Goal: Task Accomplishment & Management: Use online tool/utility

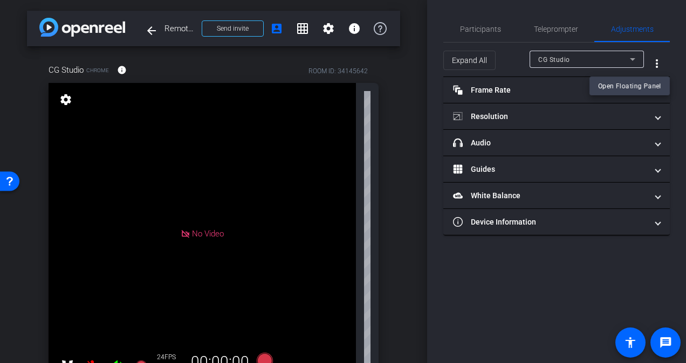
scroll to position [113, 0]
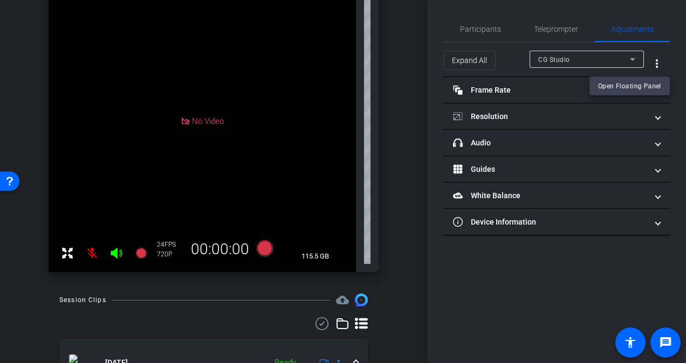
drag, startPoint x: 424, startPoint y: 164, endPoint x: 420, endPoint y: 66, distance: 98.2
click at [420, 66] on div at bounding box center [343, 181] width 686 height 363
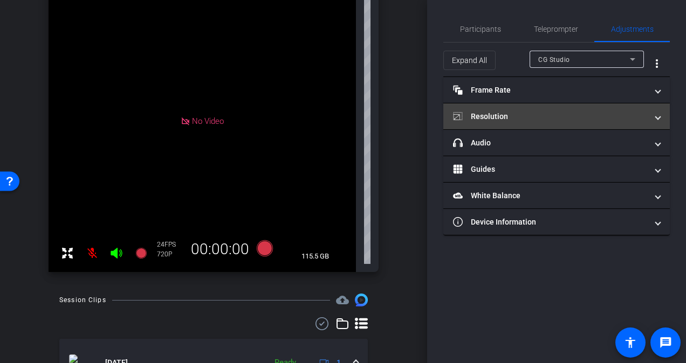
scroll to position [0, 0]
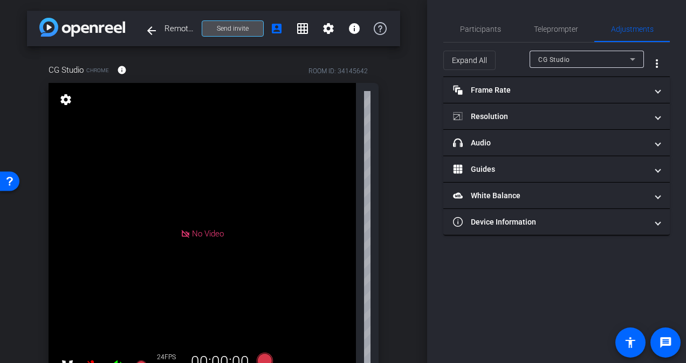
click at [235, 29] on span "Send invite" at bounding box center [233, 28] width 32 height 9
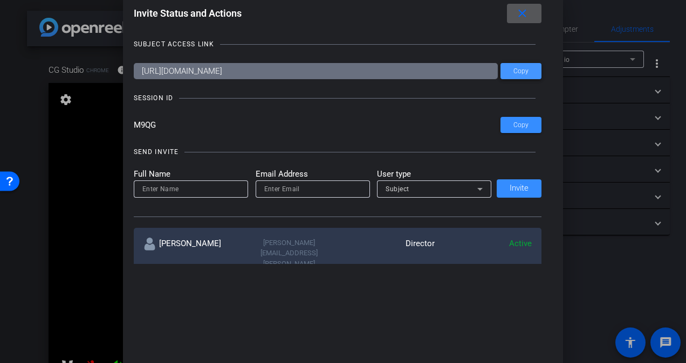
click at [525, 72] on span "Copy" at bounding box center [520, 71] width 15 height 8
click at [201, 191] on input at bounding box center [190, 189] width 97 height 13
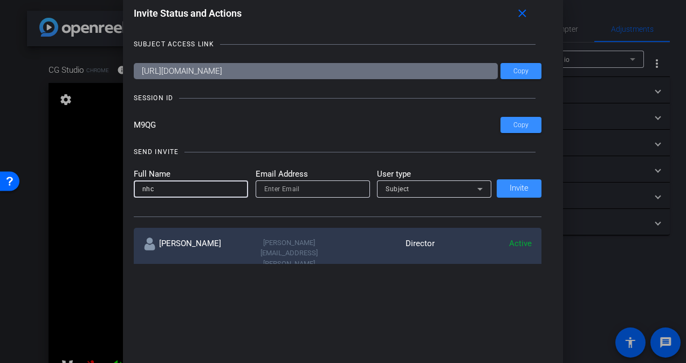
type input "nhc"
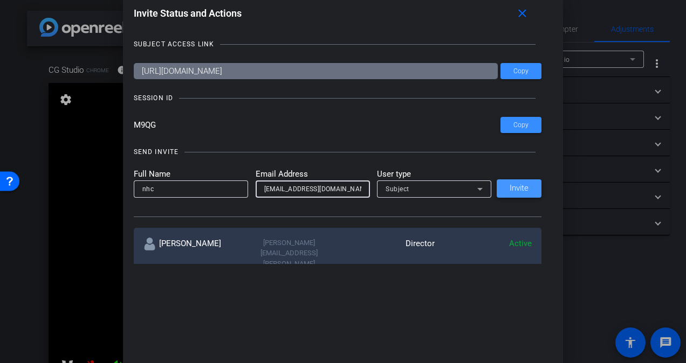
type input "nhc@capgroup.com"
click at [517, 180] on span at bounding box center [518, 189] width 45 height 26
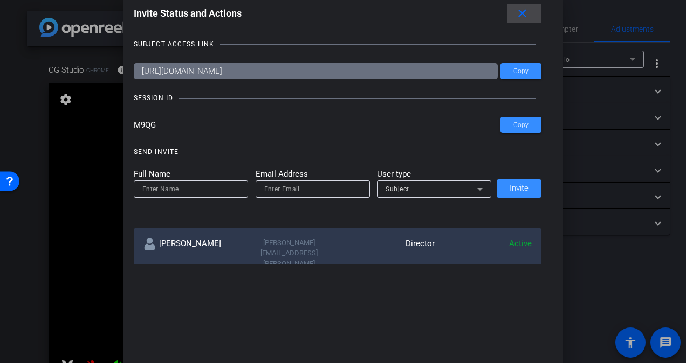
click at [527, 15] on mat-icon "close" at bounding box center [521, 13] width 13 height 13
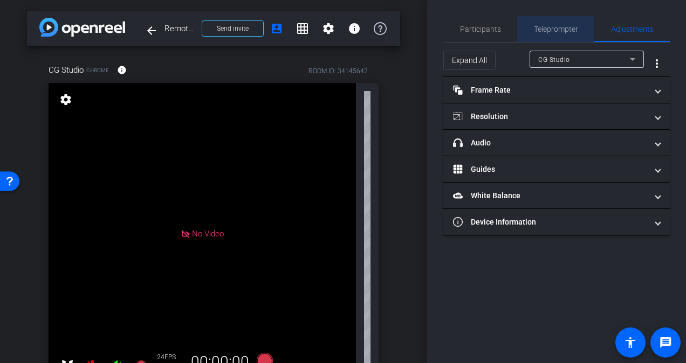
click at [543, 33] on span "Teleprompter" at bounding box center [556, 29] width 44 height 26
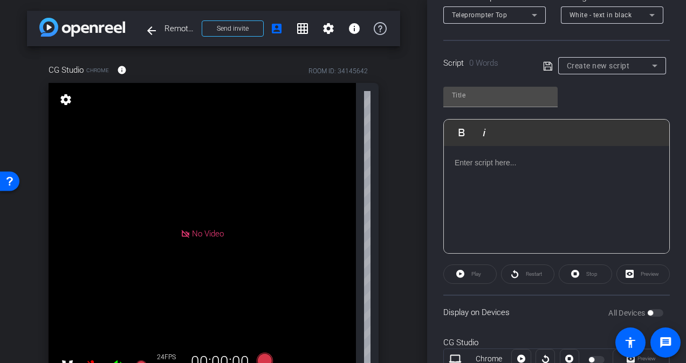
scroll to position [225, 0]
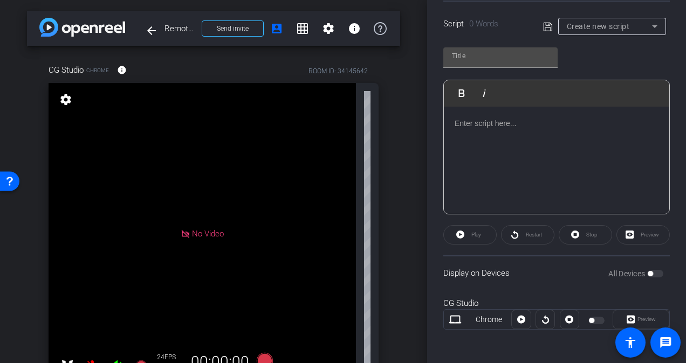
click at [494, 140] on div at bounding box center [556, 161] width 225 height 108
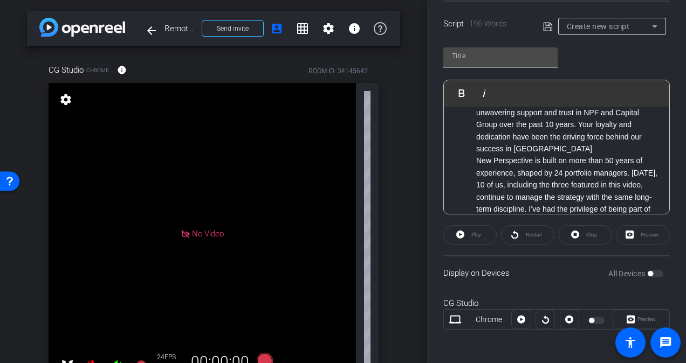
scroll to position [0, 0]
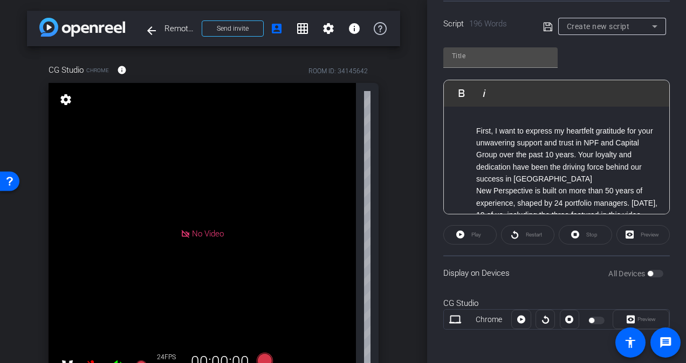
click at [641, 236] on div "Preview" at bounding box center [642, 234] width 53 height 19
click at [640, 235] on div "Preview" at bounding box center [642, 234] width 53 height 19
click at [623, 210] on li "New Perspective is built on more than 50 years of experience, shaped by 24 port…" at bounding box center [567, 221] width 182 height 72
click at [474, 239] on div "Play" at bounding box center [469, 234] width 53 height 19
click at [648, 272] on div "All Devices" at bounding box center [635, 273] width 55 height 11
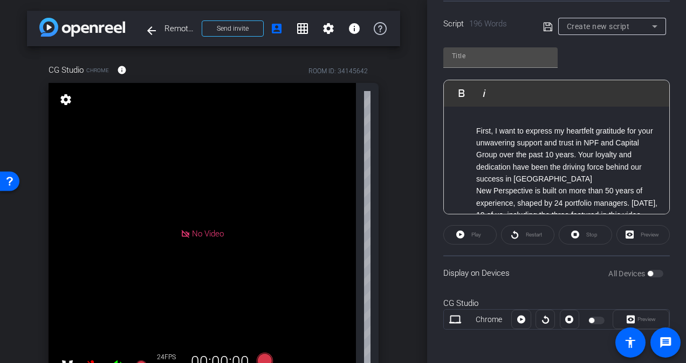
click at [648, 272] on div "All Devices" at bounding box center [635, 273] width 55 height 11
click at [544, 26] on icon at bounding box center [548, 26] width 10 height 13
click at [501, 60] on input "text" at bounding box center [500, 56] width 97 height 13
type input "Default title 3824"
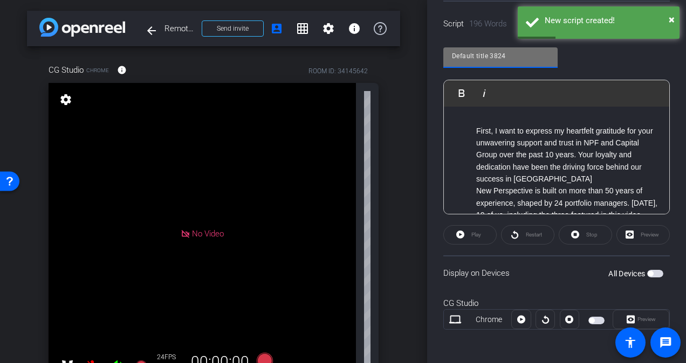
click at [631, 236] on div "Preview" at bounding box center [642, 234] width 53 height 19
click at [637, 232] on div "Preview" at bounding box center [642, 234] width 53 height 19
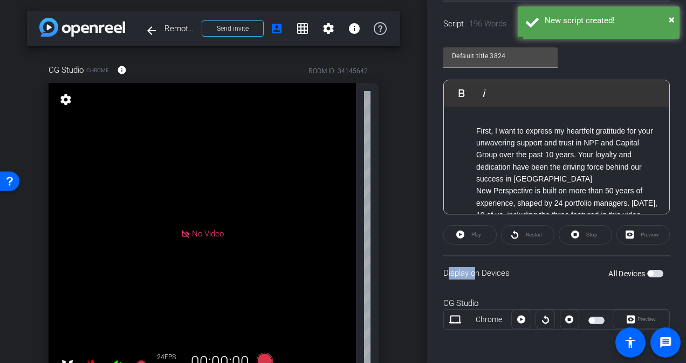
click at [637, 232] on div "Preview" at bounding box center [642, 234] width 53 height 19
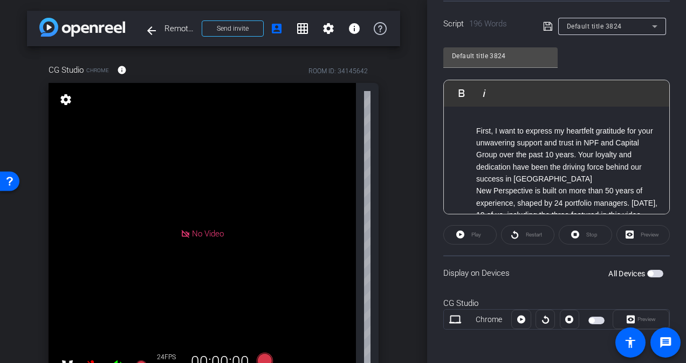
click at [637, 232] on div "Preview" at bounding box center [642, 234] width 53 height 19
click at [649, 276] on span "button" at bounding box center [655, 274] width 16 height 8
click at [632, 237] on div "Preview" at bounding box center [642, 234] width 53 height 19
click at [472, 239] on span "Play" at bounding box center [474, 234] width 12 height 15
click at [472, 238] on span "Pause" at bounding box center [474, 234] width 17 height 15
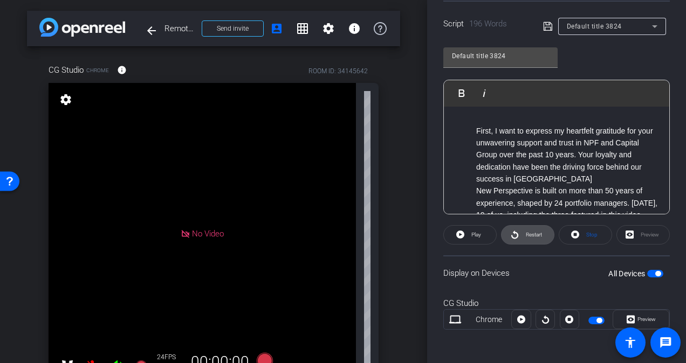
click at [532, 240] on span "Restart" at bounding box center [532, 234] width 19 height 15
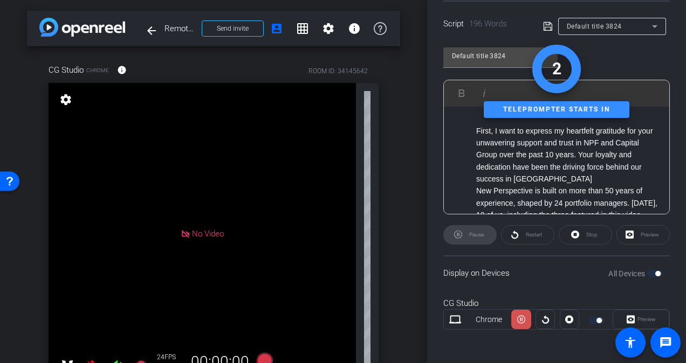
click at [519, 319] on icon at bounding box center [521, 320] width 8 height 16
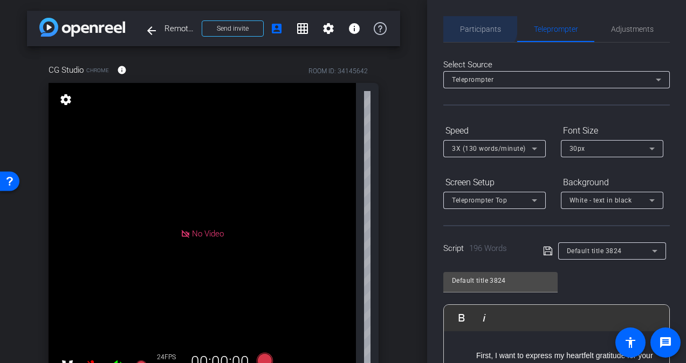
click at [477, 25] on span "Participants" at bounding box center [480, 29] width 41 height 8
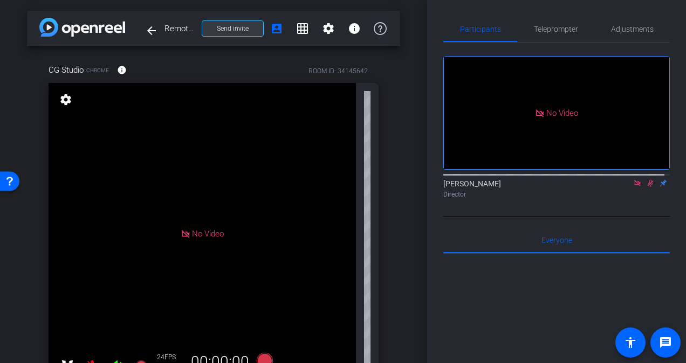
click at [244, 26] on span at bounding box center [232, 29] width 61 height 26
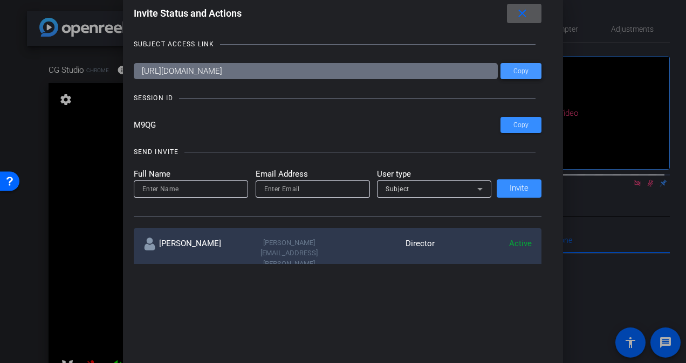
click at [513, 67] on span "Copy" at bounding box center [520, 71] width 15 height 8
click at [426, 191] on div "Subject" at bounding box center [431, 188] width 92 height 13
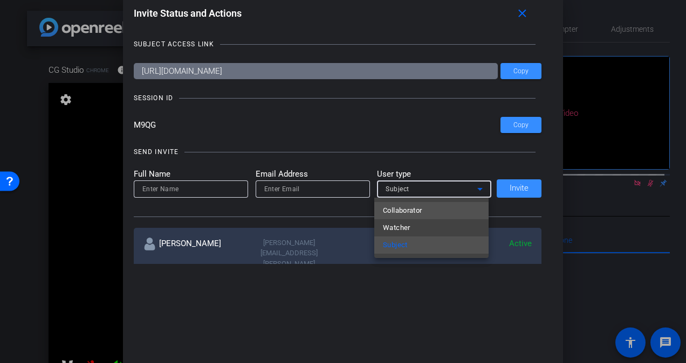
click at [417, 210] on span "Collaborator" at bounding box center [402, 210] width 39 height 13
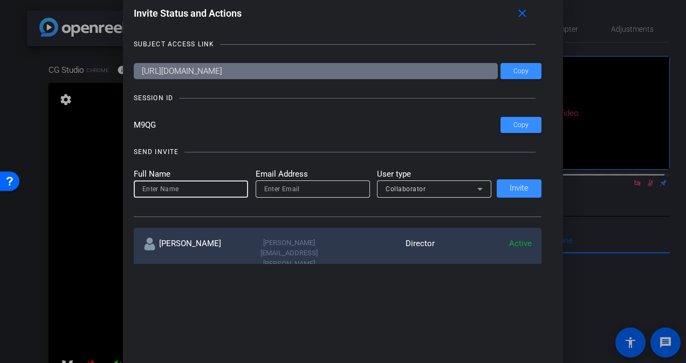
click at [207, 191] on input at bounding box center [190, 189] width 97 height 13
click at [517, 13] on button "close" at bounding box center [524, 13] width 34 height 19
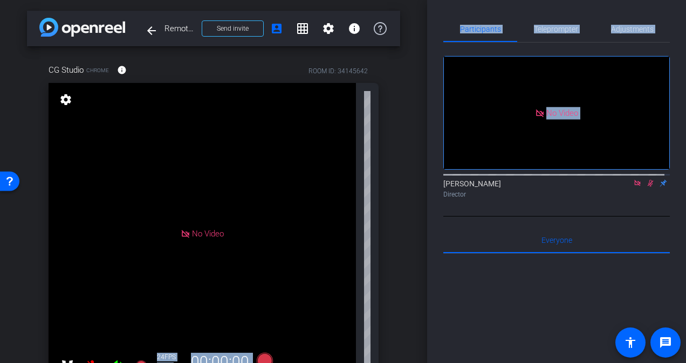
drag, startPoint x: 420, startPoint y: 60, endPoint x: 433, endPoint y: 150, distance: 90.5
click at [433, 150] on div "arrow_back Remote Recording Back to project Send invite account_box grid_on set…" at bounding box center [343, 181] width 686 height 363
drag, startPoint x: 426, startPoint y: 236, endPoint x: 424, endPoint y: 246, distance: 10.5
click at [424, 244] on div "arrow_back Remote Recording Back to project Send invite account_box grid_on set…" at bounding box center [343, 181] width 686 height 363
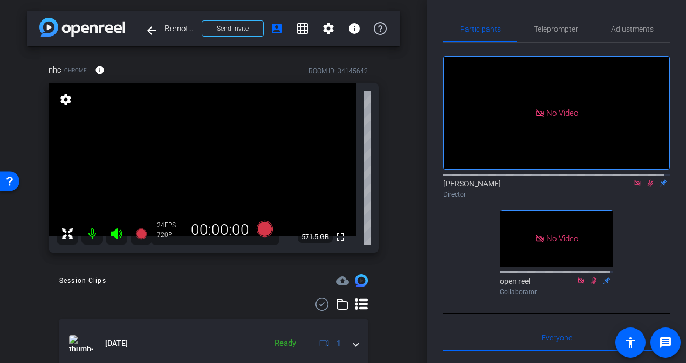
click at [646, 187] on icon at bounding box center [650, 183] width 9 height 8
click at [627, 29] on span "Adjustments" at bounding box center [632, 29] width 43 height 8
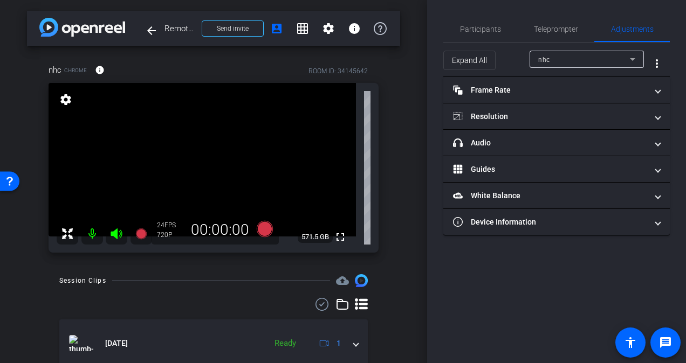
click at [578, 54] on div "nhc" at bounding box center [584, 59] width 92 height 13
click at [568, 81] on mat-option "nhc" at bounding box center [586, 80] width 114 height 17
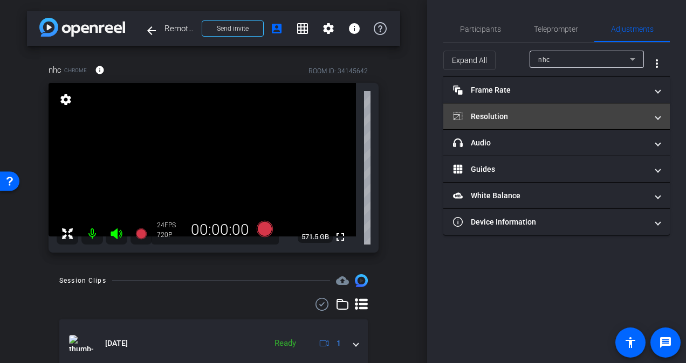
click at [545, 106] on mat-expansion-panel-header "Resolution" at bounding box center [556, 116] width 226 height 26
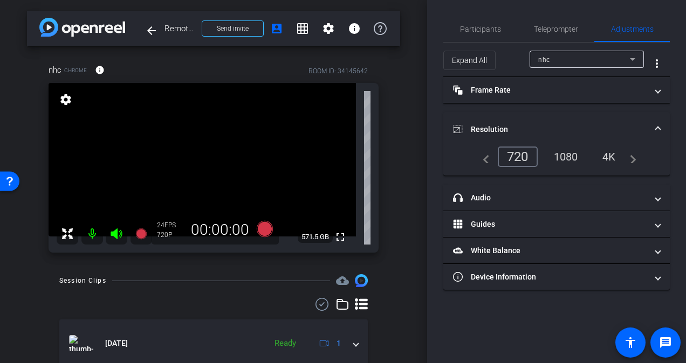
click at [572, 155] on div "1080" at bounding box center [565, 157] width 40 height 18
click at [613, 157] on div "4K" at bounding box center [610, 157] width 30 height 18
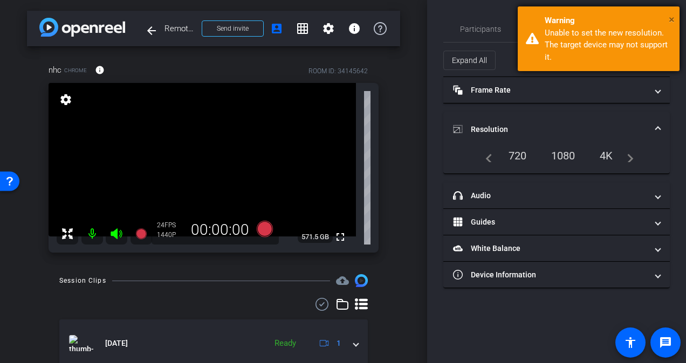
click at [668, 13] on button "×" at bounding box center [671, 19] width 6 height 16
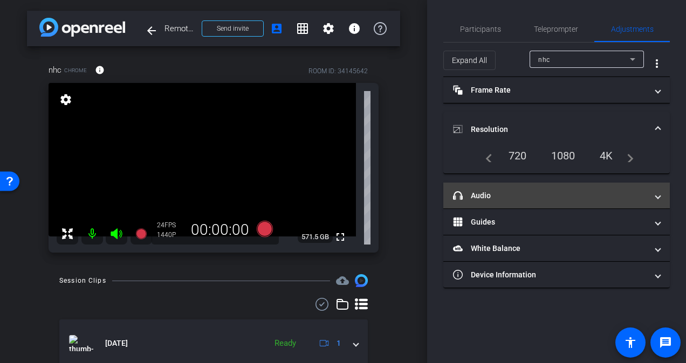
click at [552, 192] on mat-panel-title "headphone icon Audio" at bounding box center [550, 195] width 194 height 11
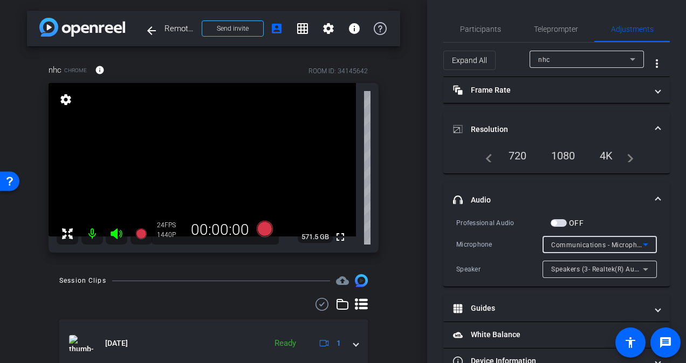
click at [621, 238] on div "Communications - Microphone (Shure MV7+) (14ed:1019)" at bounding box center [597, 244] width 92 height 13
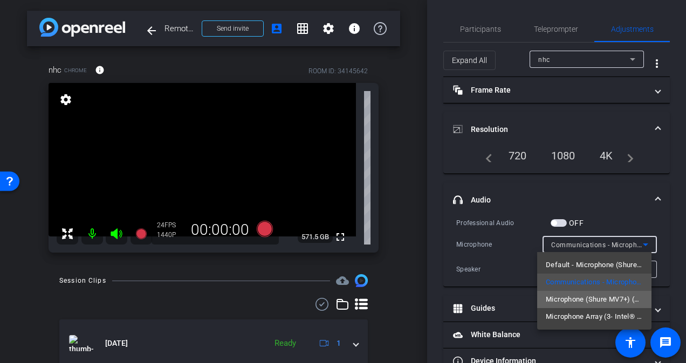
click at [596, 299] on span "Microphone (Shure MV7+) (14ed:1019)" at bounding box center [593, 299] width 97 height 13
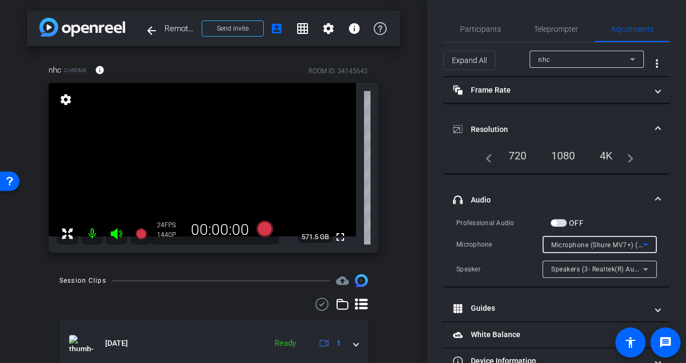
scroll to position [26, 0]
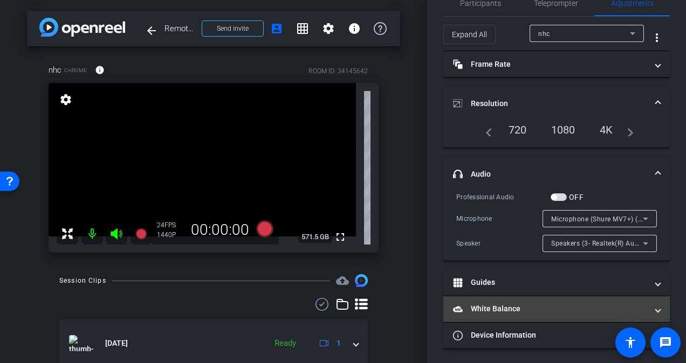
click at [655, 304] on span at bounding box center [657, 308] width 4 height 11
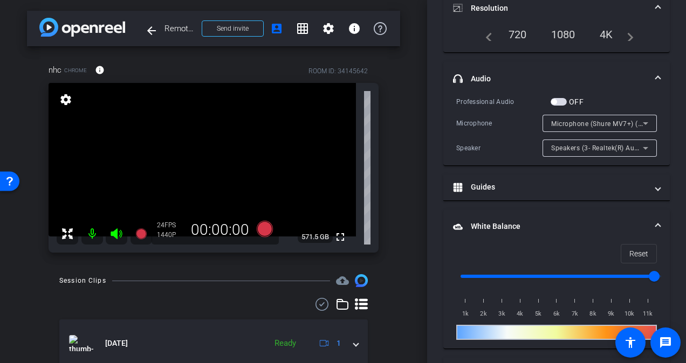
scroll to position [156, 0]
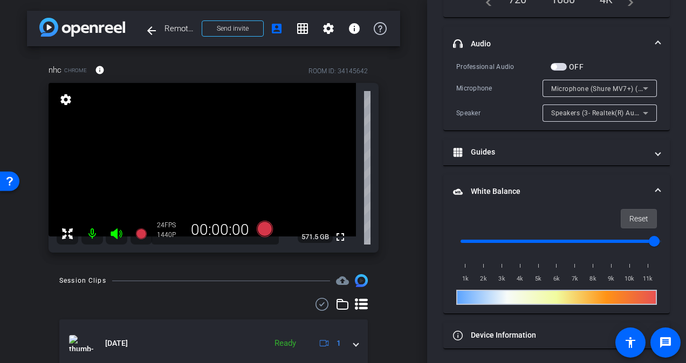
click at [630, 220] on span "Reset" at bounding box center [638, 219] width 19 height 20
click at [630, 219] on span "Reset" at bounding box center [638, 219] width 19 height 20
click at [530, 237] on input "range" at bounding box center [560, 242] width 223 height 24
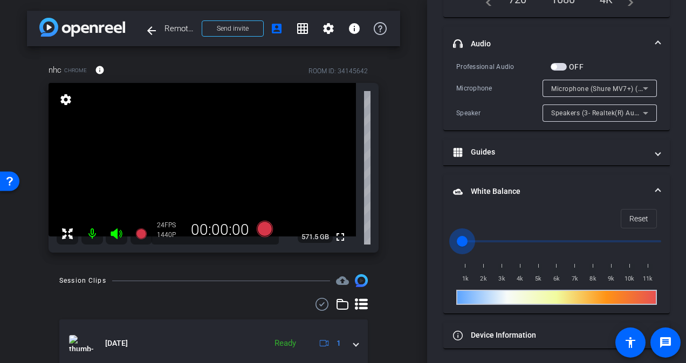
drag, startPoint x: 470, startPoint y: 237, endPoint x: 464, endPoint y: 238, distance: 6.0
type input "1000"
click at [464, 238] on input "range" at bounding box center [560, 242] width 223 height 24
click at [632, 219] on span "Reset" at bounding box center [638, 219] width 19 height 20
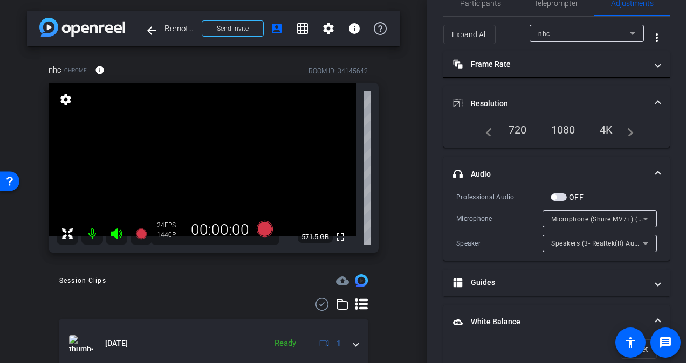
scroll to position [0, 0]
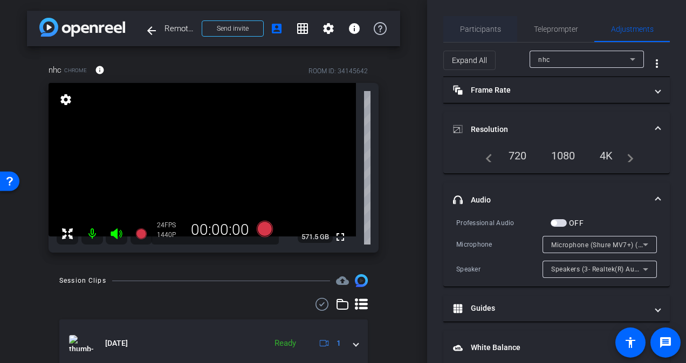
click at [483, 26] on span "Participants" at bounding box center [480, 29] width 41 height 8
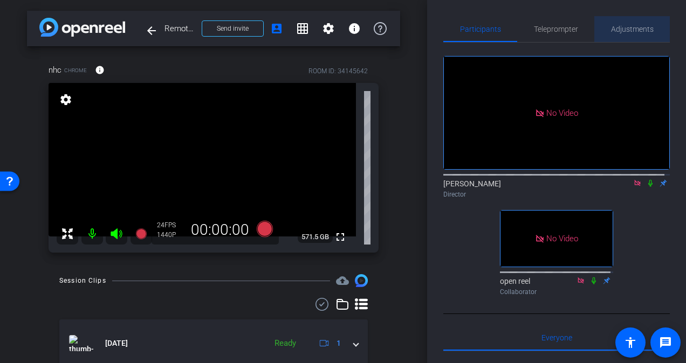
click at [632, 29] on span "Adjustments" at bounding box center [632, 29] width 43 height 8
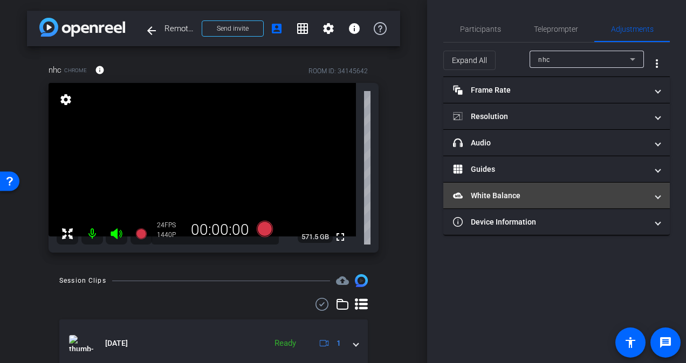
click at [521, 205] on mat-expansion-panel-header "White Balance White Balance" at bounding box center [556, 196] width 226 height 26
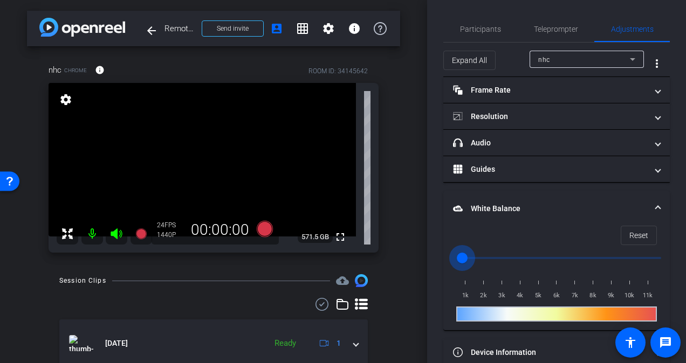
click at [523, 252] on input "range" at bounding box center [560, 258] width 223 height 24
click at [577, 251] on input "range" at bounding box center [560, 258] width 223 height 24
click at [632, 234] on span "Reset" at bounding box center [638, 235] width 19 height 20
drag, startPoint x: 628, startPoint y: 235, endPoint x: 613, endPoint y: 243, distance: 16.9
click at [620, 240] on button "Reset" at bounding box center [638, 235] width 36 height 19
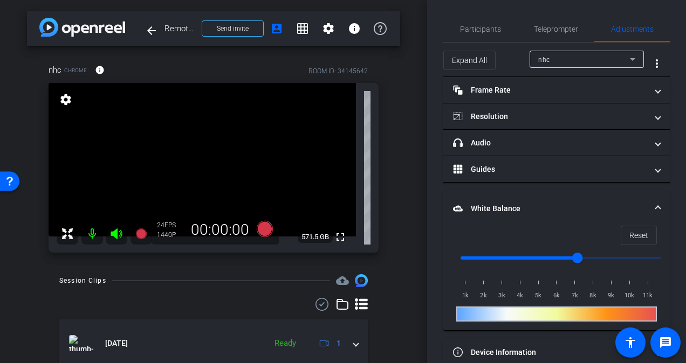
type input "5500"
click at [551, 263] on input "range" at bounding box center [560, 258] width 223 height 24
click at [557, 26] on span "Teleprompter" at bounding box center [556, 29] width 44 height 8
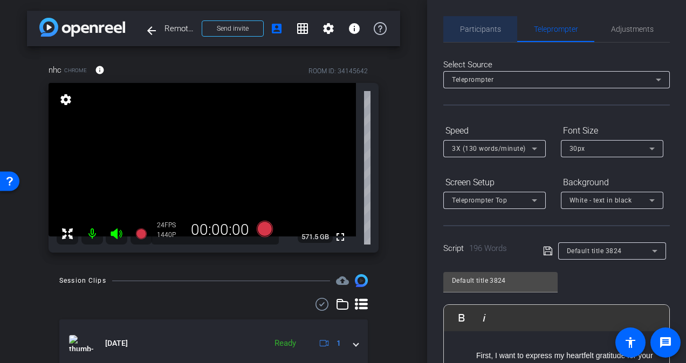
click at [483, 30] on span "Participants" at bounding box center [480, 29] width 41 height 8
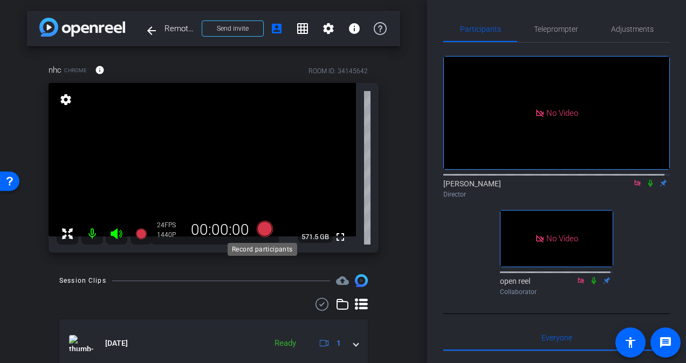
click at [262, 227] on icon at bounding box center [265, 229] width 16 height 16
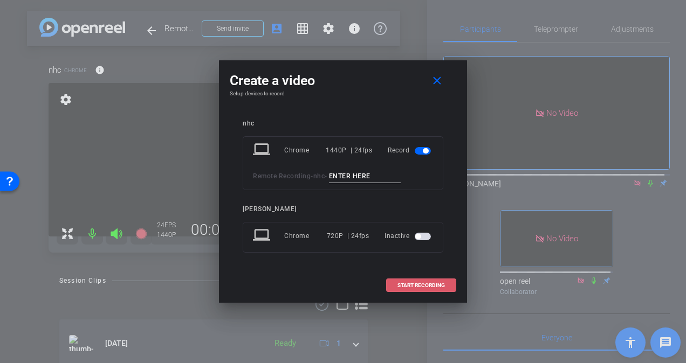
click at [424, 287] on span "START RECORDING" at bounding box center [420, 285] width 47 height 5
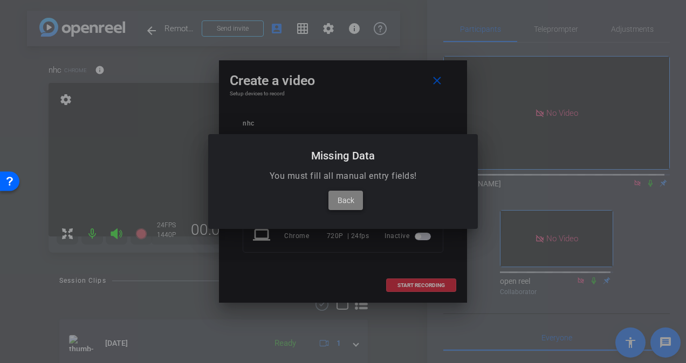
click at [347, 202] on span "Back" at bounding box center [345, 200] width 17 height 13
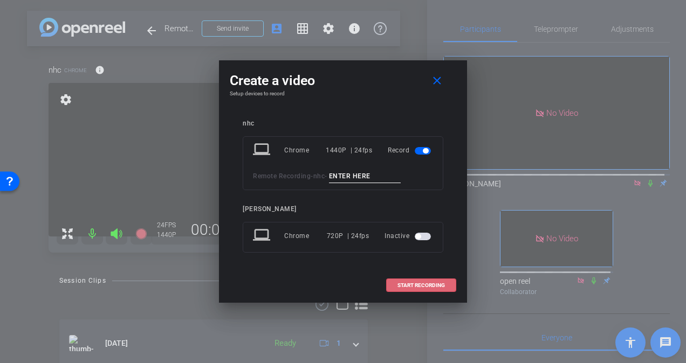
click at [358, 176] on input at bounding box center [365, 176] width 72 height 13
type input "test"
click at [416, 288] on span at bounding box center [420, 286] width 69 height 26
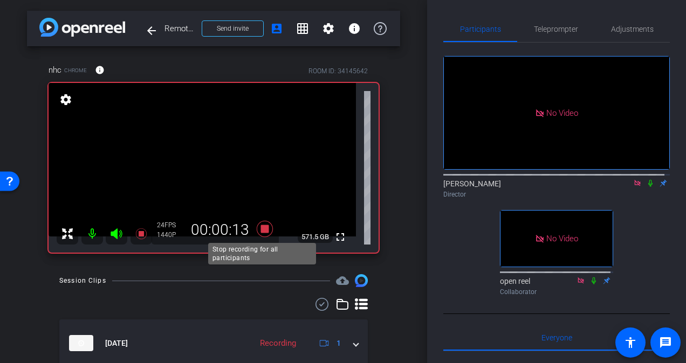
click at [265, 230] on icon at bounding box center [265, 229] width 16 height 16
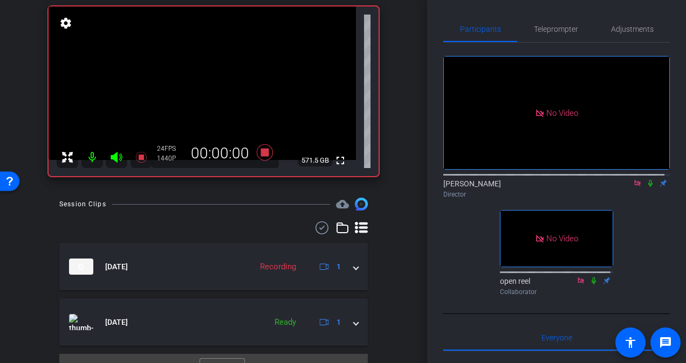
scroll to position [98, 0]
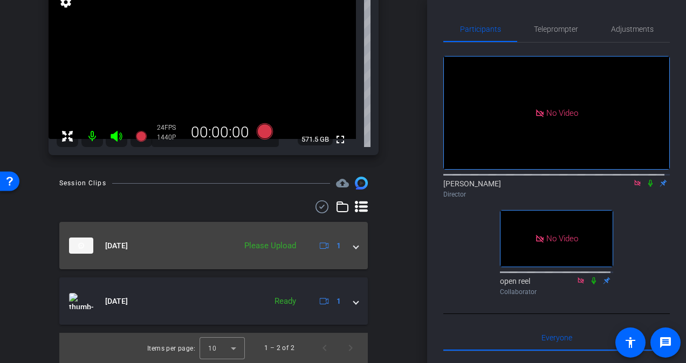
click at [354, 249] on span at bounding box center [356, 245] width 4 height 11
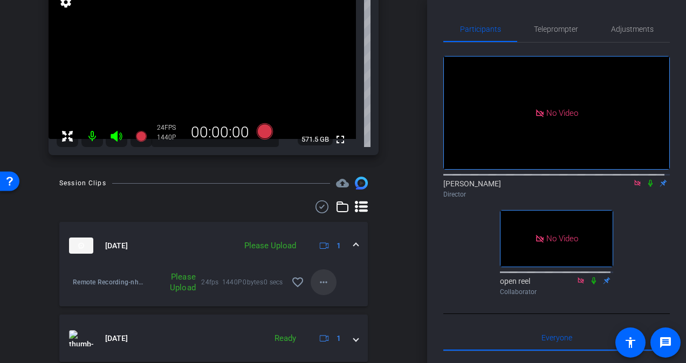
click at [325, 277] on span at bounding box center [323, 283] width 26 height 26
click at [335, 303] on span "Upload" at bounding box center [335, 304] width 43 height 13
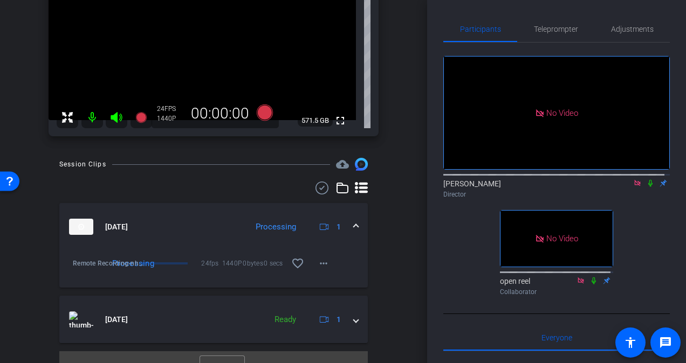
scroll to position [135, 0]
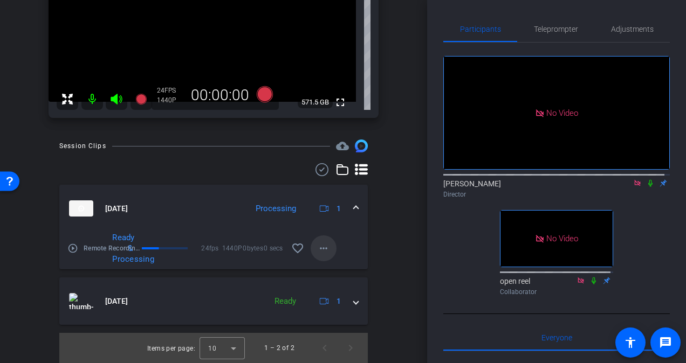
click at [320, 246] on mat-icon "more_horiz" at bounding box center [323, 248] width 13 height 13
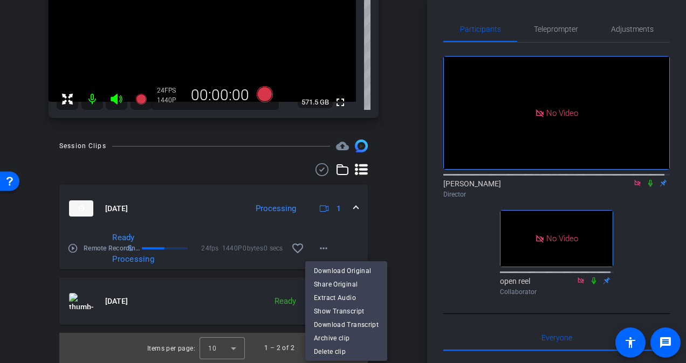
click at [424, 206] on div at bounding box center [343, 181] width 686 height 363
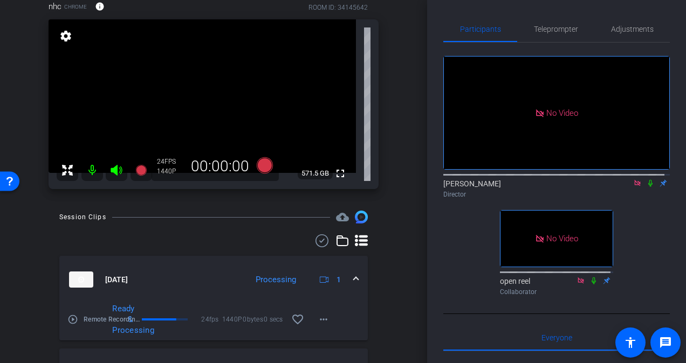
scroll to position [55, 0]
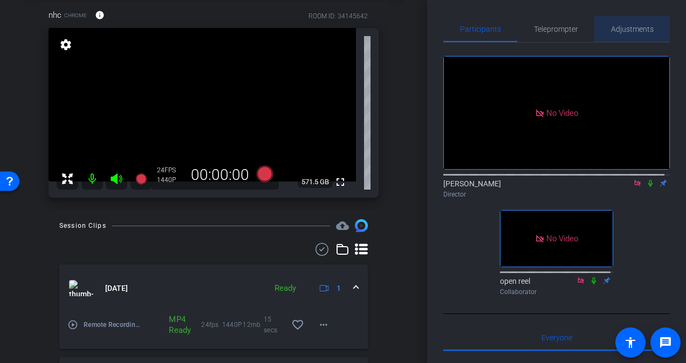
click at [635, 26] on span "Adjustments" at bounding box center [632, 29] width 43 height 8
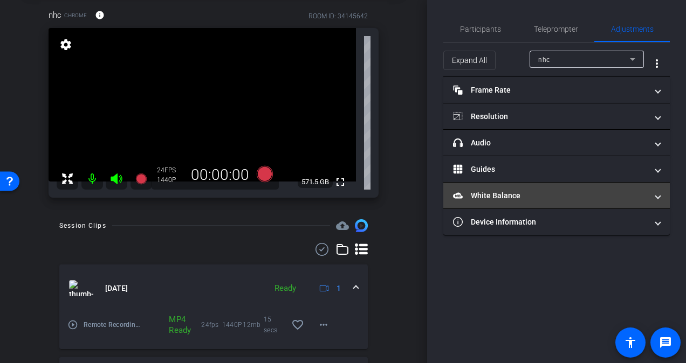
click at [527, 193] on mat-panel-title "White Balance White Balance" at bounding box center [550, 195] width 194 height 11
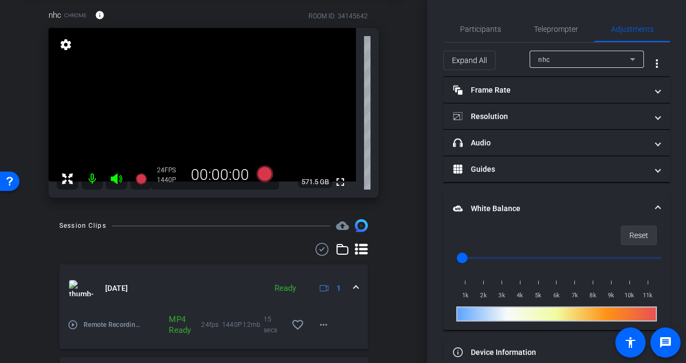
click at [631, 233] on span "Reset" at bounding box center [638, 235] width 19 height 20
click at [545, 314] on div at bounding box center [556, 314] width 201 height 15
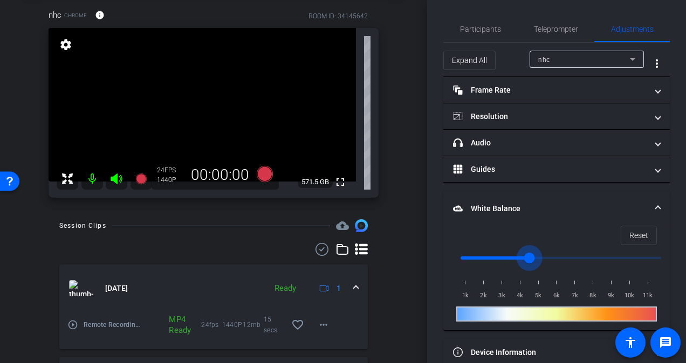
click at [533, 258] on input "range" at bounding box center [560, 258] width 223 height 24
type input "6500"
click at [567, 255] on input "range" at bounding box center [560, 258] width 223 height 24
click at [623, 232] on span at bounding box center [638, 236] width 35 height 26
click at [635, 234] on span "Reset" at bounding box center [638, 235] width 19 height 20
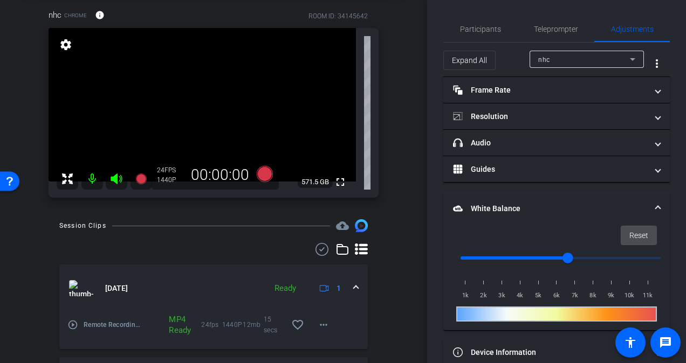
click at [629, 231] on span "Reset" at bounding box center [638, 235] width 19 height 20
click at [263, 174] on icon at bounding box center [265, 174] width 16 height 16
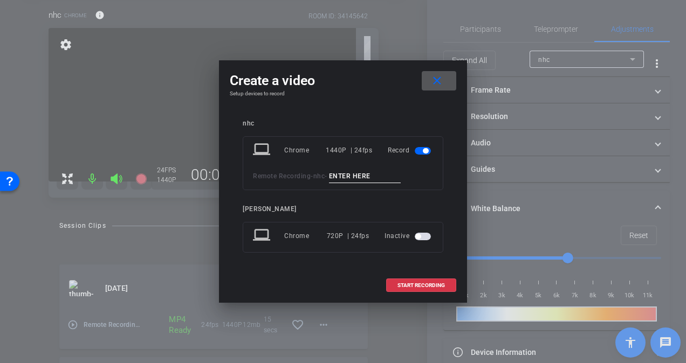
click at [351, 174] on input at bounding box center [365, 176] width 72 height 13
type input "test2"
click at [429, 294] on span at bounding box center [420, 286] width 69 height 26
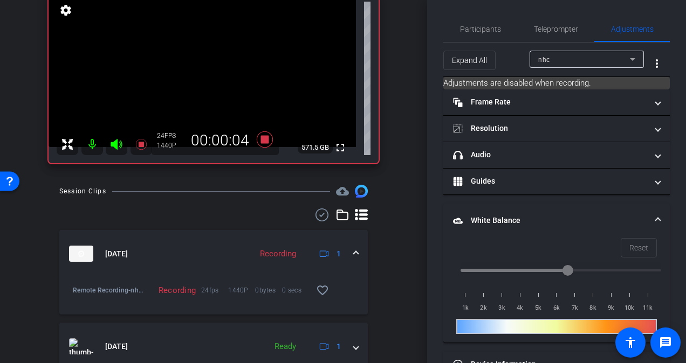
scroll to position [70, 0]
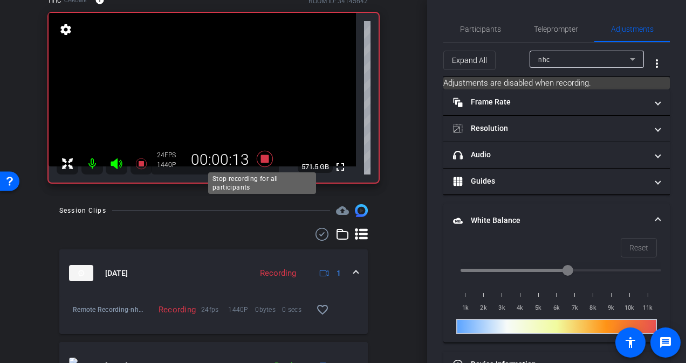
click at [264, 158] on icon at bounding box center [265, 159] width 16 height 16
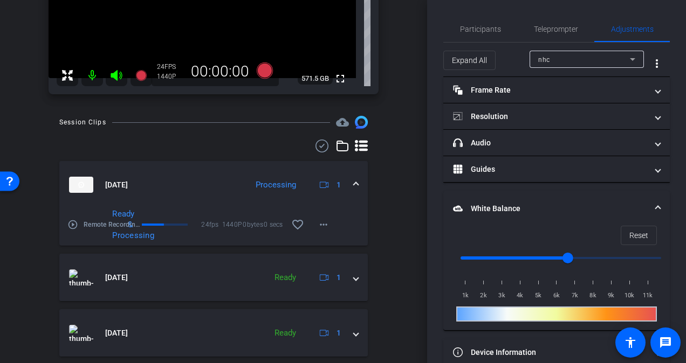
scroll to position [158, 0]
click at [72, 224] on mat-icon "play_circle_outline" at bounding box center [72, 224] width 11 height 11
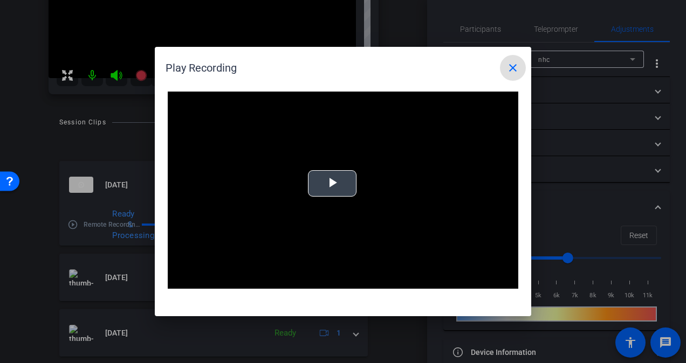
click at [332, 184] on span "Video Player" at bounding box center [332, 184] width 0 height 0
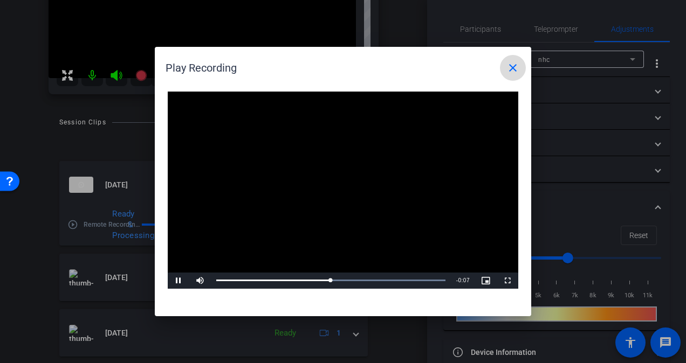
click at [512, 70] on mat-icon "close" at bounding box center [512, 67] width 13 height 13
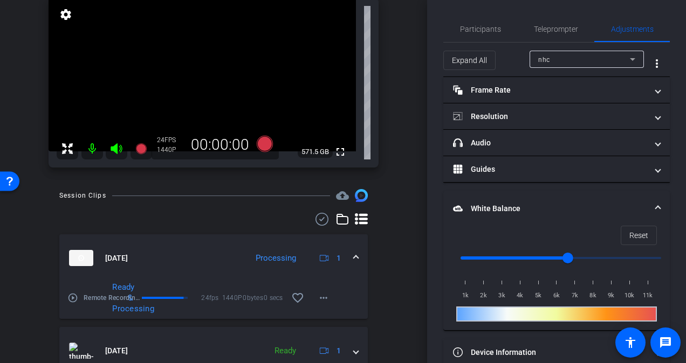
scroll to position [55, 0]
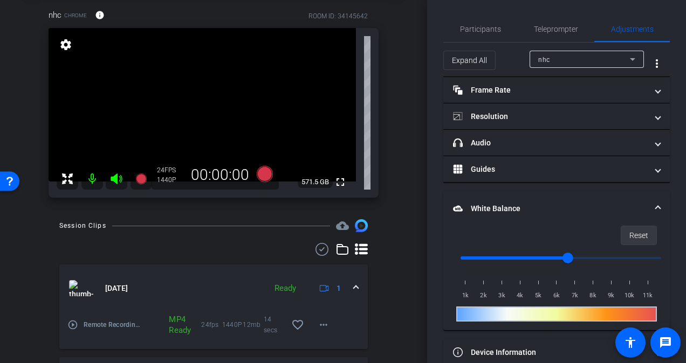
click at [642, 230] on span "Reset" at bounding box center [638, 235] width 19 height 20
click at [641, 230] on span "Reset" at bounding box center [638, 235] width 19 height 20
type input "5000"
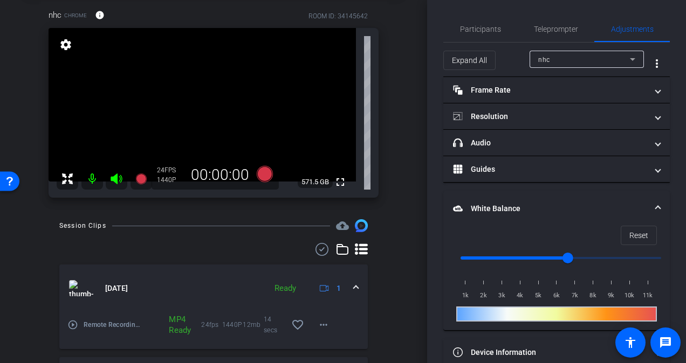
click at [537, 254] on input "range" at bounding box center [560, 258] width 223 height 24
click at [629, 237] on span "Reset" at bounding box center [638, 235] width 19 height 20
click at [261, 178] on icon at bounding box center [265, 174] width 16 height 16
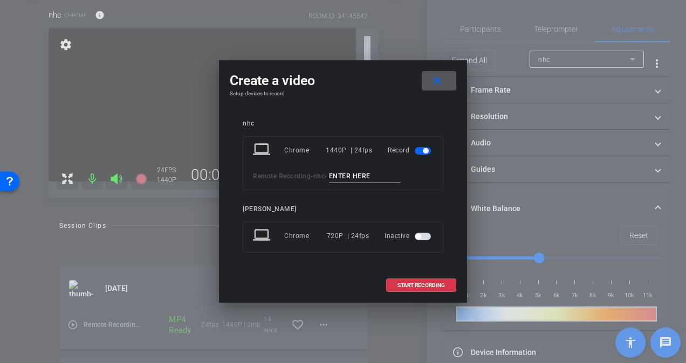
click at [351, 171] on input at bounding box center [365, 176] width 72 height 13
type input "test 3"
click at [431, 283] on span "START RECORDING" at bounding box center [420, 285] width 47 height 5
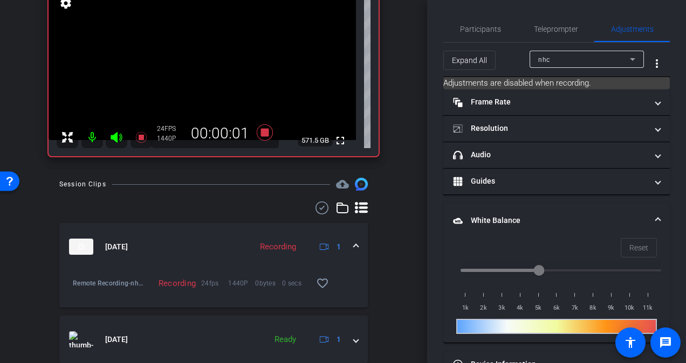
scroll to position [99, 0]
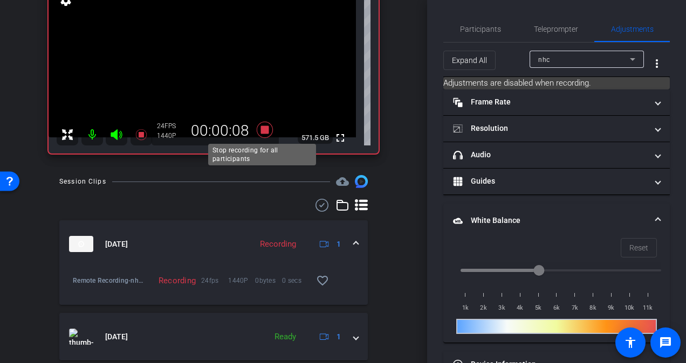
click at [261, 134] on icon at bounding box center [265, 130] width 16 height 16
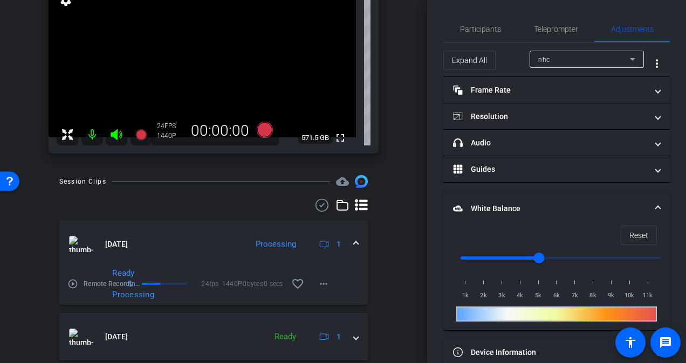
click at [71, 282] on mat-icon "play_circle_outline" at bounding box center [72, 284] width 11 height 11
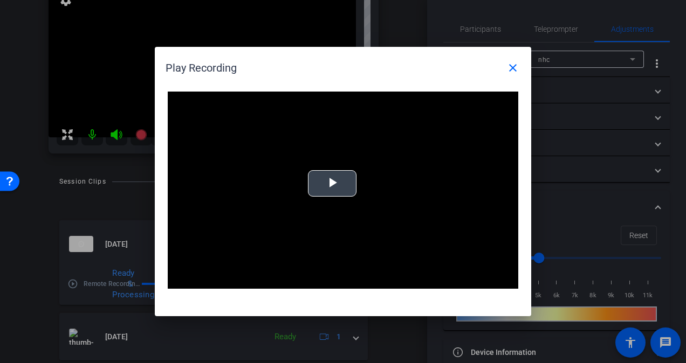
click at [332, 184] on span "Video Player" at bounding box center [332, 184] width 0 height 0
click at [512, 69] on mat-icon "close" at bounding box center [512, 67] width 13 height 13
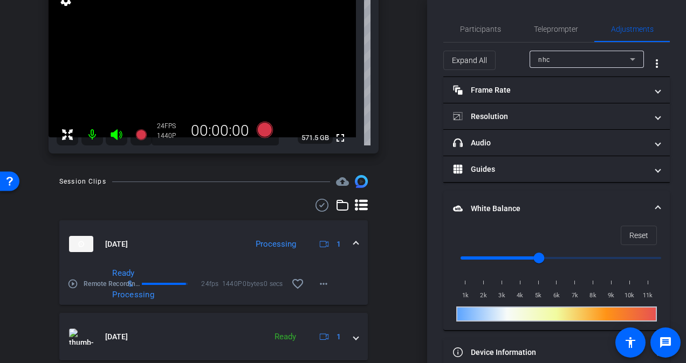
drag, startPoint x: 420, startPoint y: 155, endPoint x: 424, endPoint y: 149, distance: 6.8
click at [423, 149] on div "arrow_back Remote Recording Back to project Send invite account_box grid_on set…" at bounding box center [213, 181] width 427 height 363
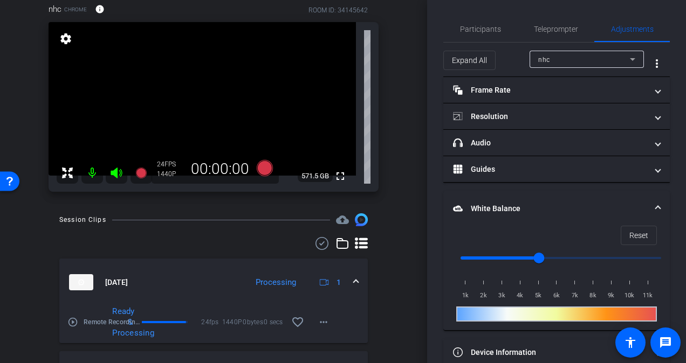
scroll to position [55, 0]
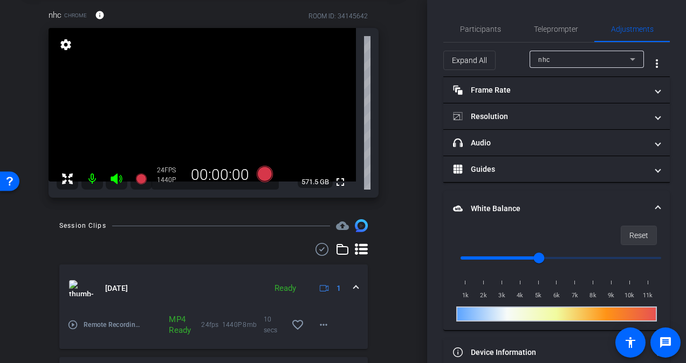
click at [641, 233] on span "Reset" at bounding box center [638, 235] width 19 height 20
click at [639, 234] on span "Reset" at bounding box center [638, 235] width 19 height 20
click at [565, 31] on span "Teleprompter" at bounding box center [556, 29] width 44 height 8
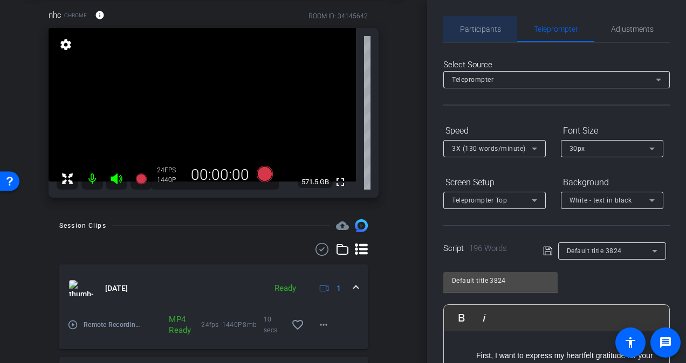
click at [480, 34] on span "Participants" at bounding box center [480, 29] width 41 height 26
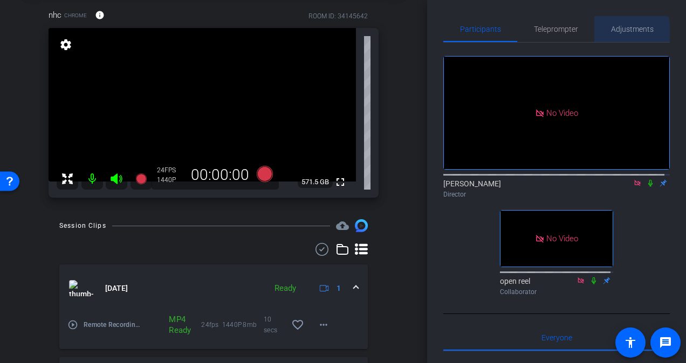
click at [613, 32] on span "Adjustments" at bounding box center [632, 29] width 43 height 8
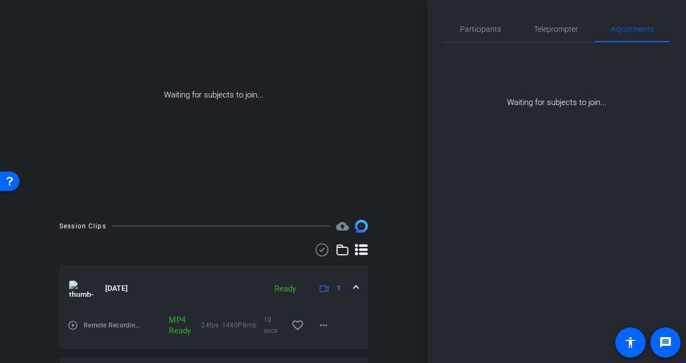
scroll to position [0, 0]
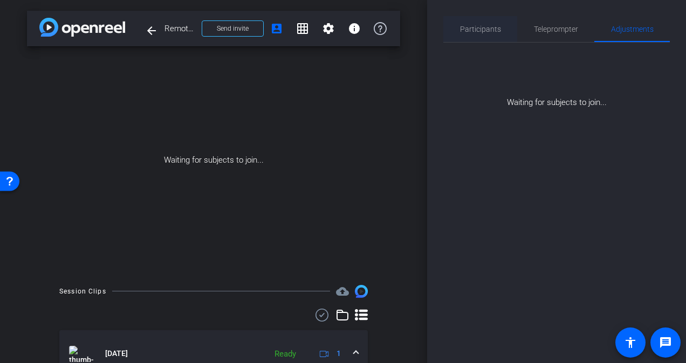
click at [485, 32] on span "Participants" at bounding box center [480, 29] width 41 height 8
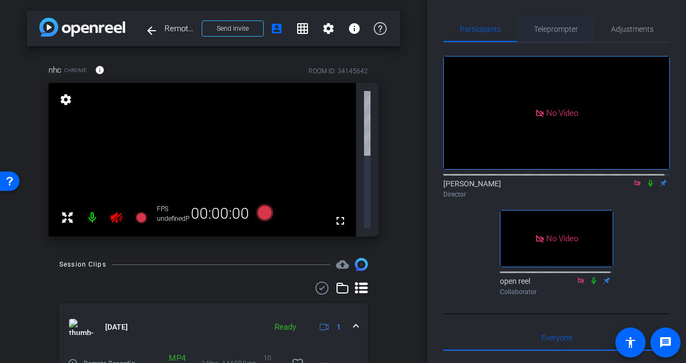
click at [554, 38] on span "Teleprompter" at bounding box center [556, 29] width 44 height 26
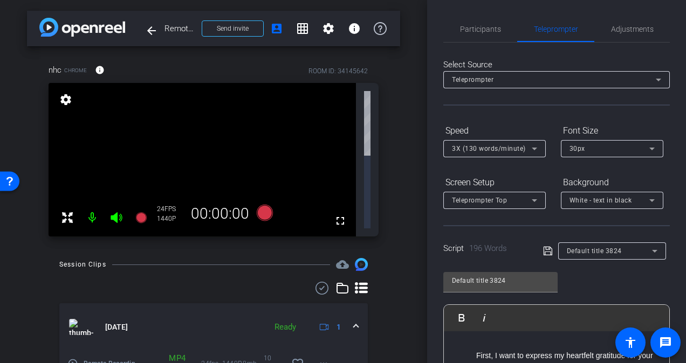
drag, startPoint x: 420, startPoint y: 116, endPoint x: 421, endPoint y: 94, distance: 22.6
click at [421, 95] on div "arrow_back Remote Recording Back to project Send invite account_box grid_on set…" at bounding box center [213, 181] width 427 height 363
drag, startPoint x: 421, startPoint y: 59, endPoint x: 424, endPoint y: 52, distance: 8.0
click at [424, 53] on div "arrow_back Remote Recording Back to project Send invite account_box grid_on set…" at bounding box center [213, 181] width 427 height 363
click at [484, 33] on span "Participants" at bounding box center [480, 29] width 41 height 8
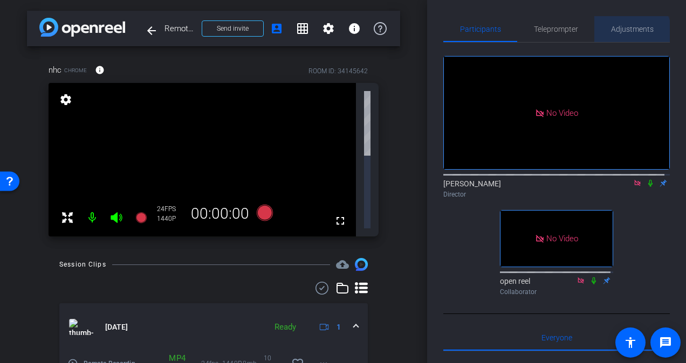
click at [626, 33] on span "Adjustments" at bounding box center [632, 29] width 43 height 8
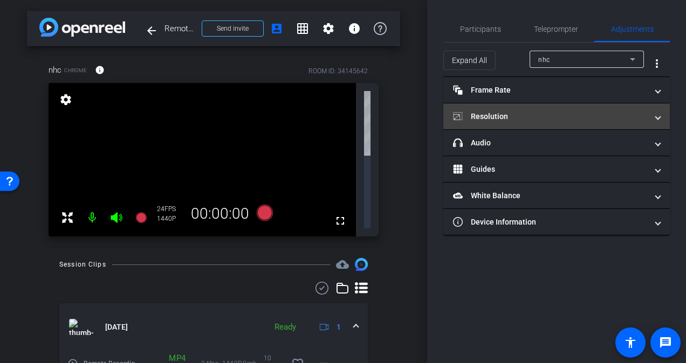
click at [538, 112] on mat-panel-title "Resolution" at bounding box center [550, 116] width 194 height 11
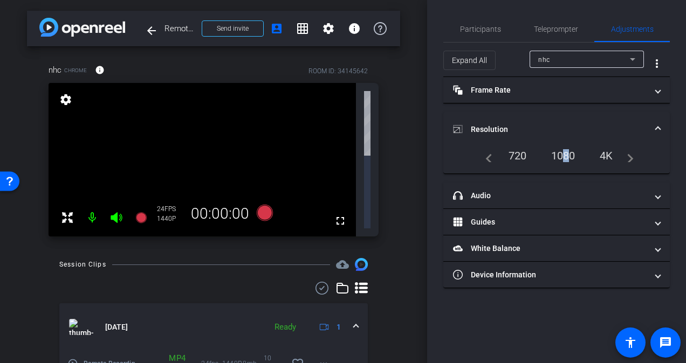
click at [560, 154] on div "1080" at bounding box center [563, 156] width 40 height 18
drag, startPoint x: 560, startPoint y: 154, endPoint x: 517, endPoint y: 156, distance: 42.6
click at [517, 156] on div "720" at bounding box center [517, 156] width 34 height 18
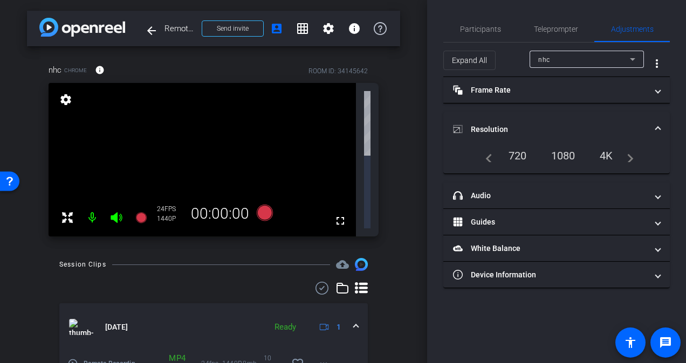
drag, startPoint x: 517, startPoint y: 156, endPoint x: 556, endPoint y: 158, distance: 38.8
click at [556, 158] on div "1080" at bounding box center [563, 156] width 40 height 18
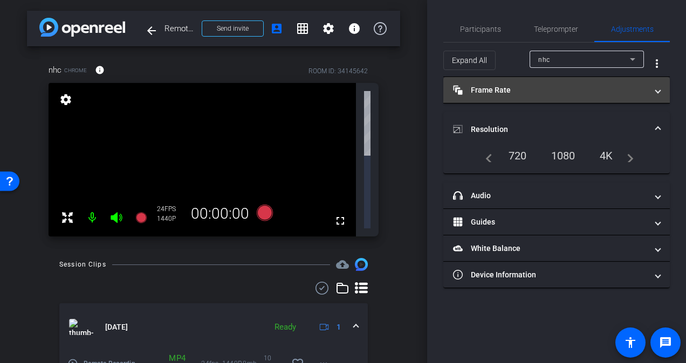
drag, startPoint x: 556, startPoint y: 158, endPoint x: 493, endPoint y: 84, distance: 97.5
click at [493, 83] on mat-expansion-panel-header "Frame Rate Frame Rate" at bounding box center [556, 90] width 226 height 26
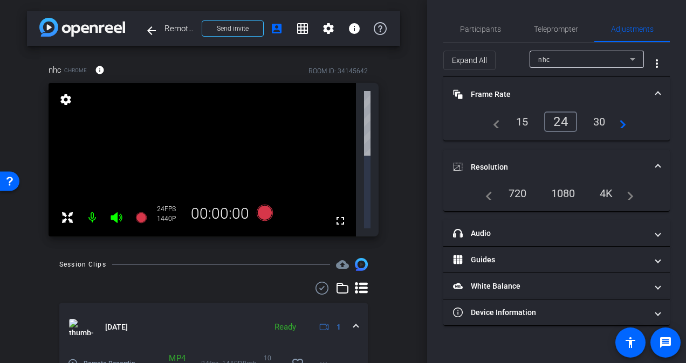
click at [494, 86] on mat-expansion-panel-header "Frame Rate Frame Rate" at bounding box center [556, 94] width 226 height 34
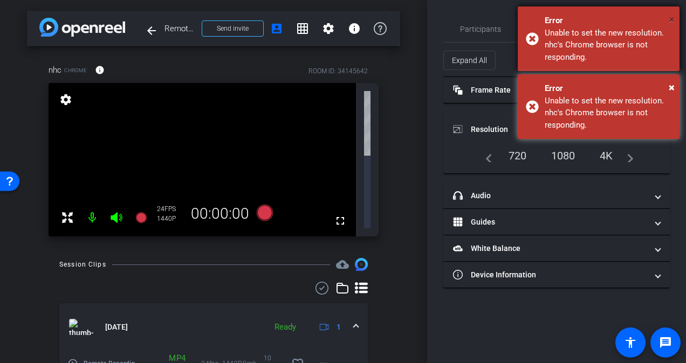
click at [671, 22] on span "×" at bounding box center [671, 19] width 6 height 13
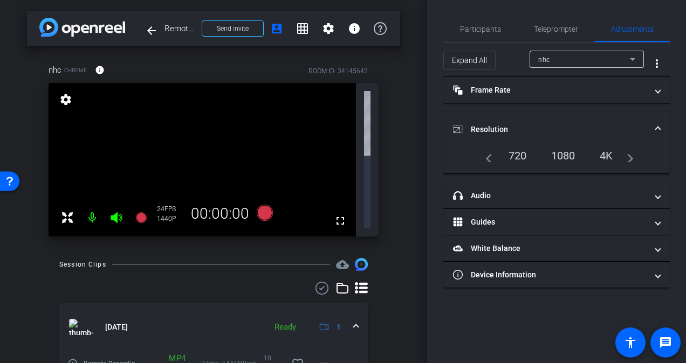
click at [557, 153] on div "1080" at bounding box center [563, 156] width 40 height 18
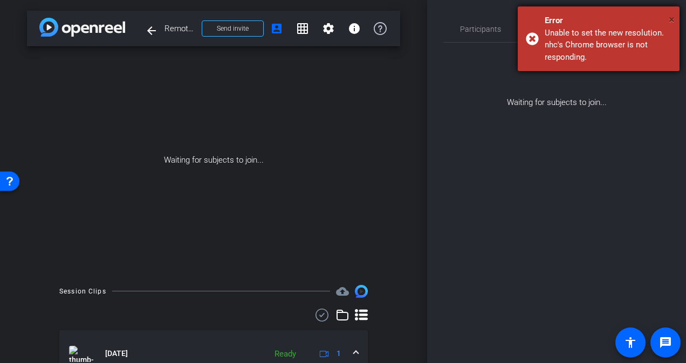
click at [668, 15] on span "×" at bounding box center [671, 19] width 6 height 13
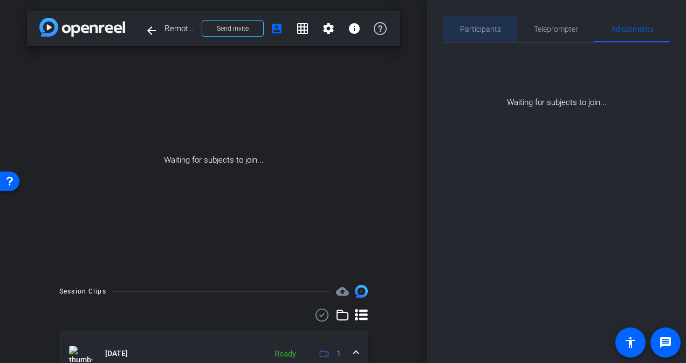
click at [485, 36] on span "Participants" at bounding box center [480, 29] width 41 height 26
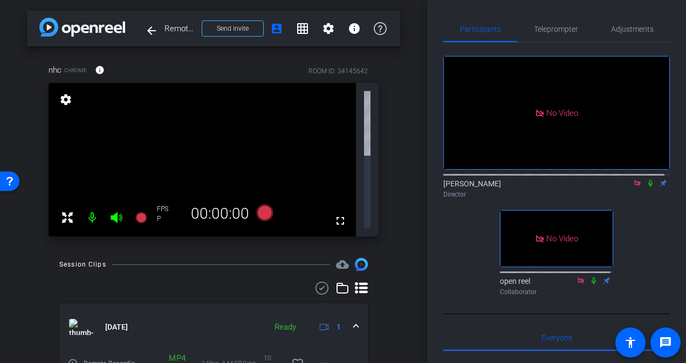
drag, startPoint x: 421, startPoint y: 143, endPoint x: 424, endPoint y: 118, distance: 26.1
click at [424, 118] on div "arrow_back Remote Recording Back to project Send invite account_box grid_on set…" at bounding box center [213, 181] width 427 height 363
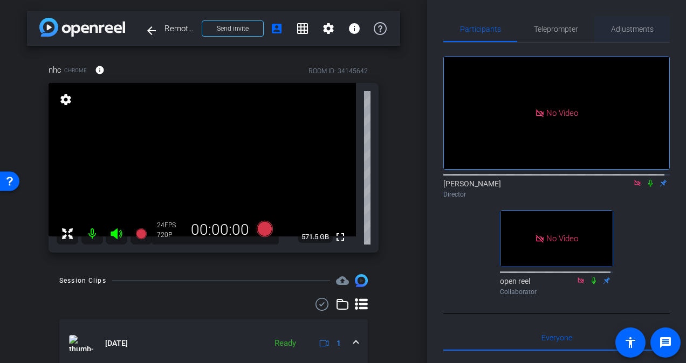
click at [627, 29] on span "Adjustments" at bounding box center [632, 29] width 43 height 8
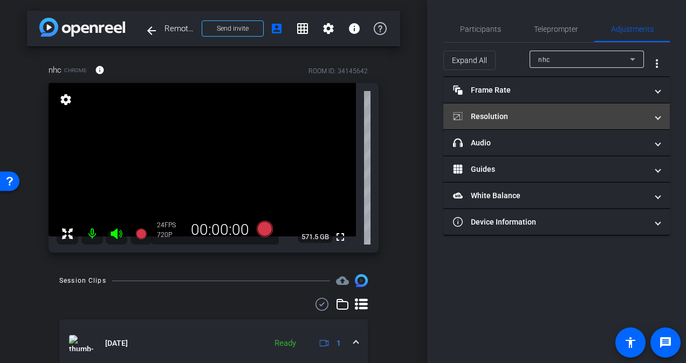
click at [521, 109] on mat-expansion-panel-header "Resolution" at bounding box center [556, 116] width 226 height 26
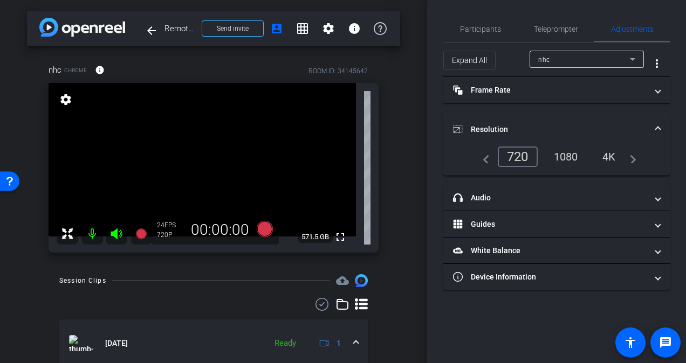
click at [565, 154] on div "1080" at bounding box center [565, 157] width 40 height 18
click at [486, 31] on span "Participants" at bounding box center [480, 29] width 41 height 8
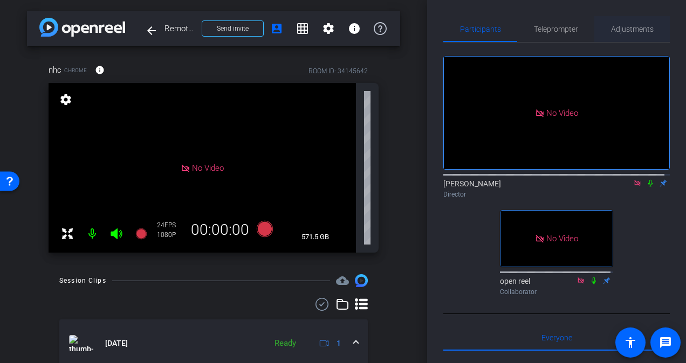
click at [632, 31] on span "Adjustments" at bounding box center [632, 29] width 43 height 8
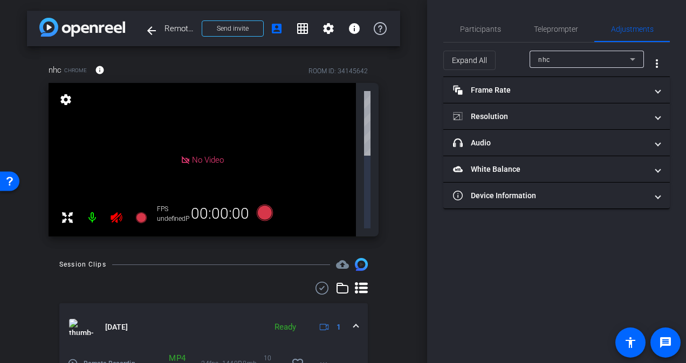
type input "11000"
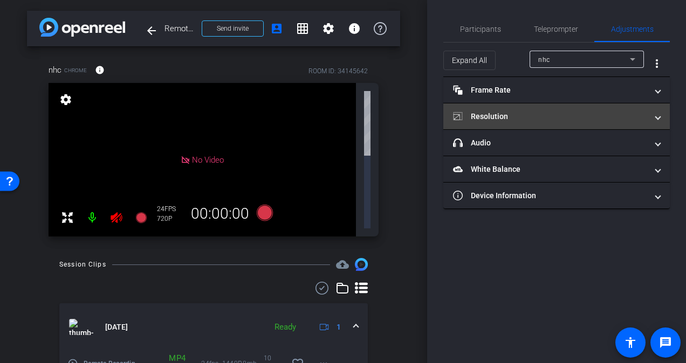
click at [512, 118] on mat-panel-title "Resolution" at bounding box center [550, 116] width 194 height 11
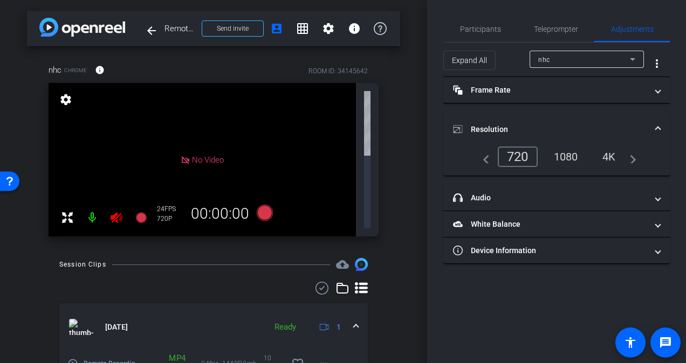
click at [118, 211] on icon at bounding box center [116, 217] width 13 height 13
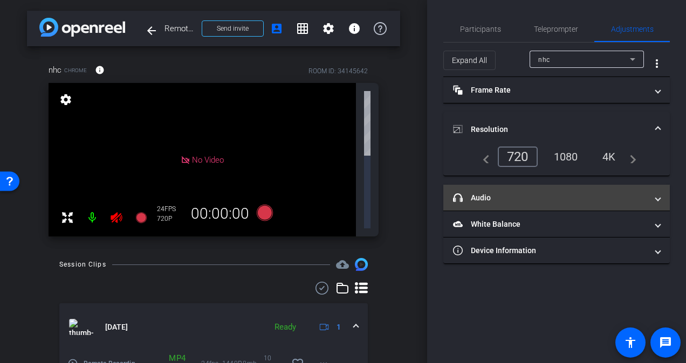
click at [523, 201] on mat-panel-title "headphone icon Audio" at bounding box center [550, 197] width 194 height 11
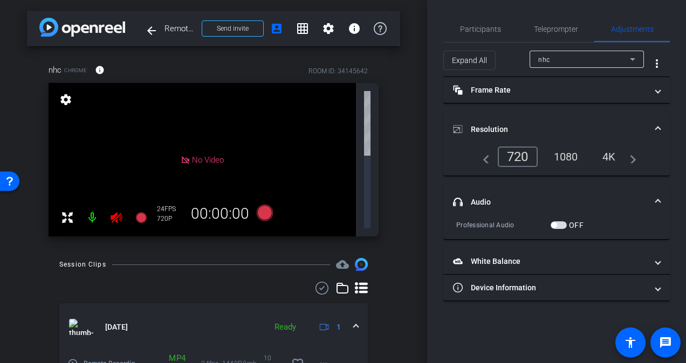
click at [118, 211] on icon at bounding box center [116, 217] width 13 height 13
click at [111, 212] on icon at bounding box center [115, 217] width 11 height 11
click at [111, 207] on div at bounding box center [104, 218] width 95 height 22
click at [111, 212] on icon at bounding box center [115, 217] width 11 height 11
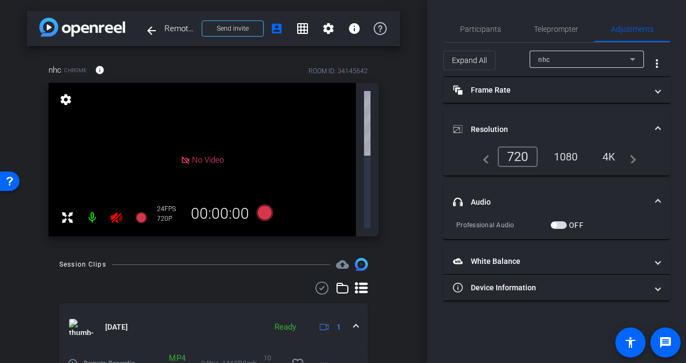
click at [557, 224] on span "button" at bounding box center [558, 226] width 16 height 8
click at [558, 224] on span "button" at bounding box center [558, 226] width 16 height 8
click at [564, 154] on div "1080" at bounding box center [565, 157] width 40 height 18
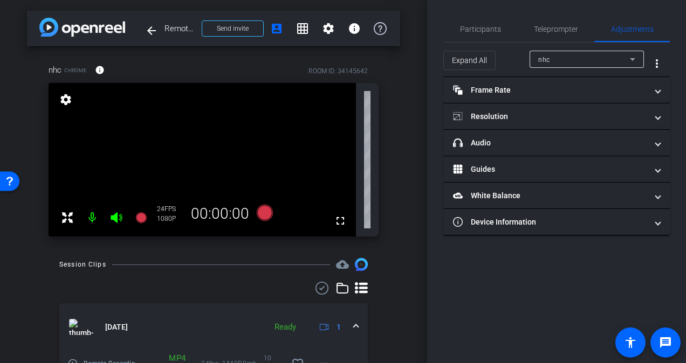
type input "11000"
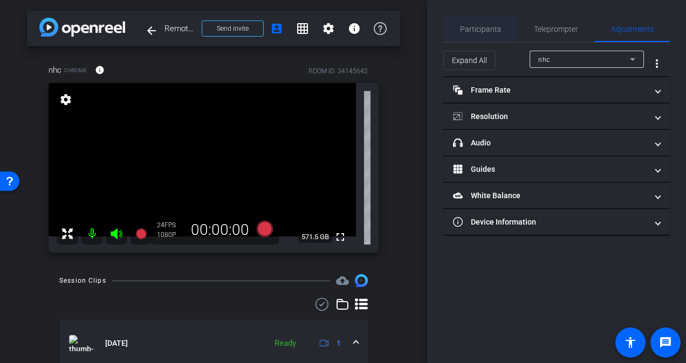
click at [474, 31] on span "Participants" at bounding box center [480, 29] width 41 height 8
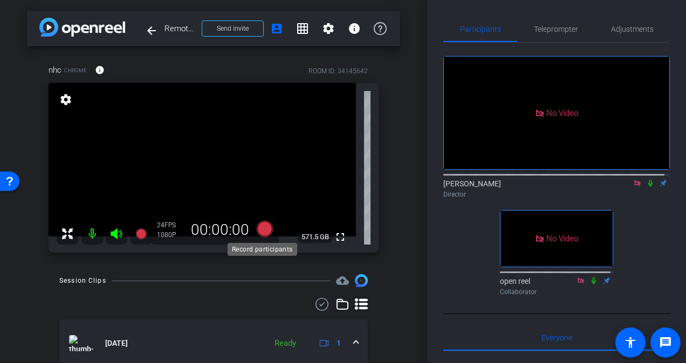
click at [262, 230] on icon at bounding box center [265, 229] width 16 height 16
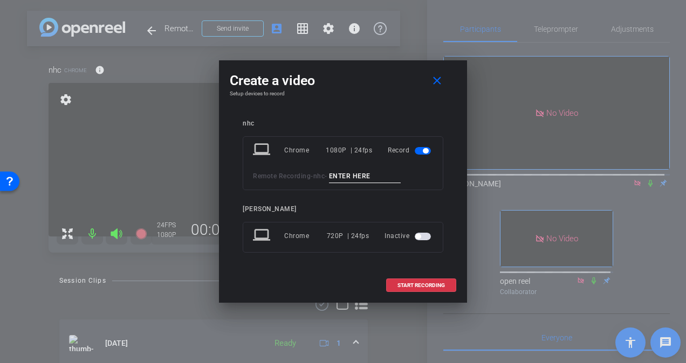
click at [364, 174] on input at bounding box center [365, 176] width 72 height 13
type input "test 4"
click at [422, 289] on span at bounding box center [420, 286] width 69 height 26
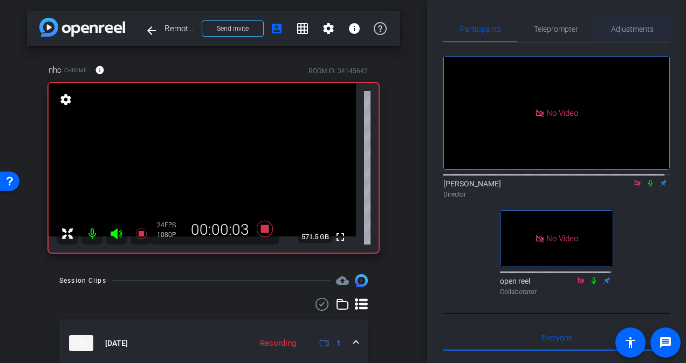
click at [617, 27] on span "Adjustments" at bounding box center [632, 29] width 43 height 8
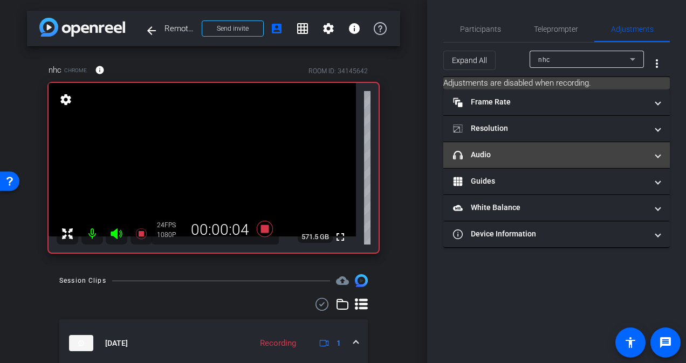
click at [517, 146] on mat-expansion-panel-header "headphone icon Audio" at bounding box center [556, 155] width 226 height 26
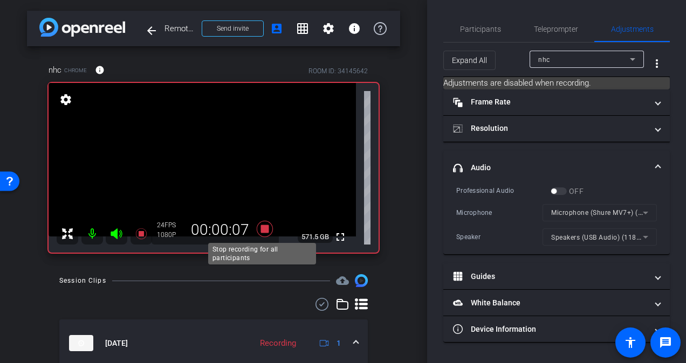
click at [270, 226] on icon at bounding box center [265, 229] width 16 height 16
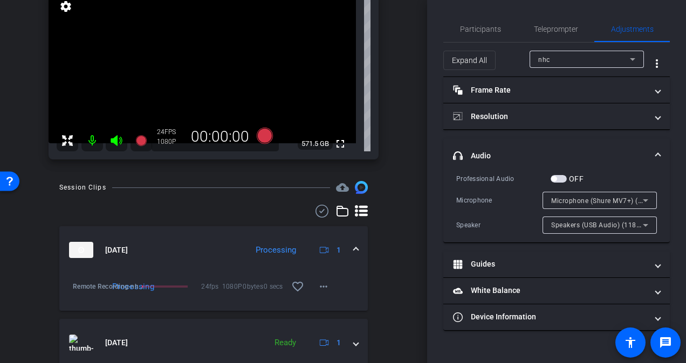
scroll to position [95, 0]
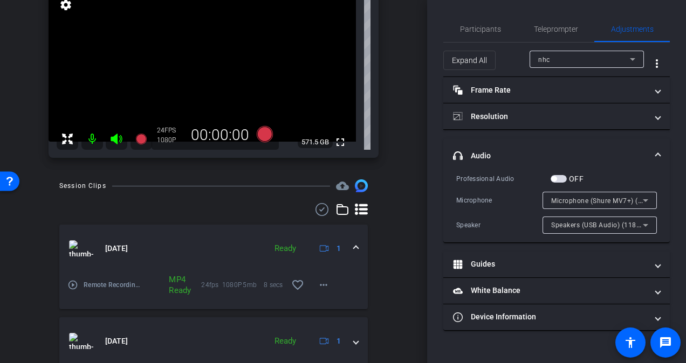
click at [74, 286] on mat-icon "play_circle_outline" at bounding box center [72, 285] width 11 height 11
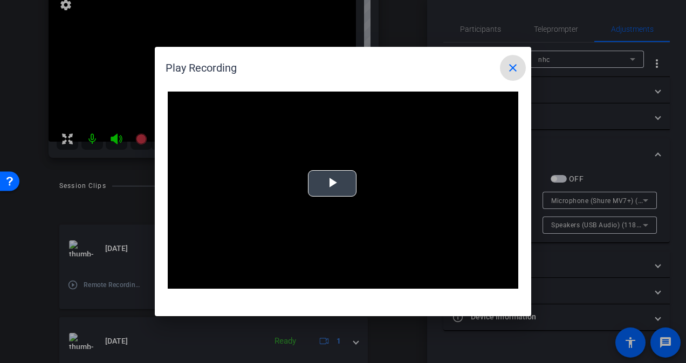
click at [332, 184] on span "Video Player" at bounding box center [332, 184] width 0 height 0
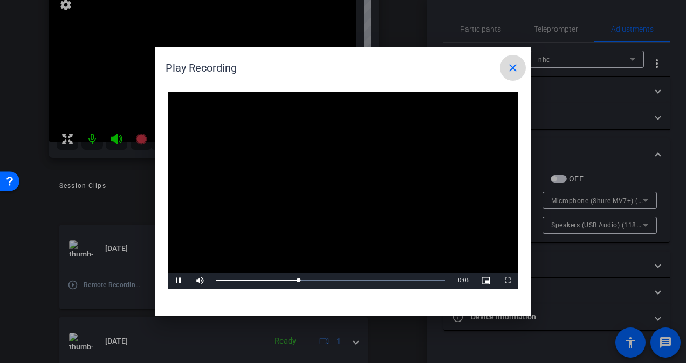
click at [511, 64] on mat-icon "close" at bounding box center [512, 67] width 13 height 13
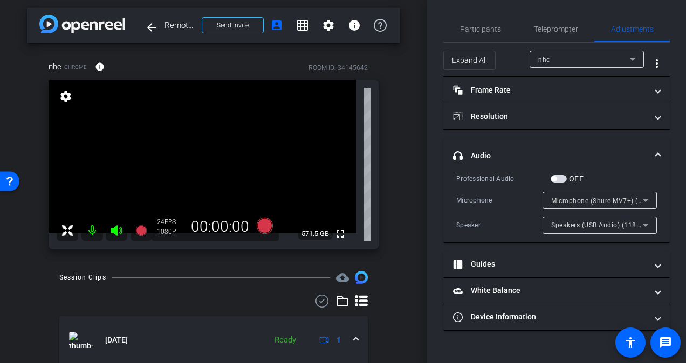
scroll to position [2, 0]
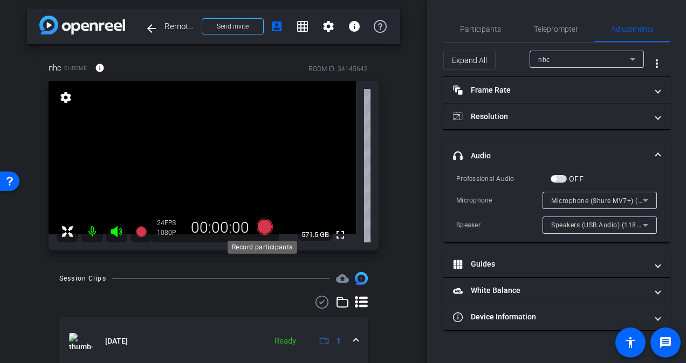
click at [266, 225] on icon at bounding box center [265, 227] width 16 height 16
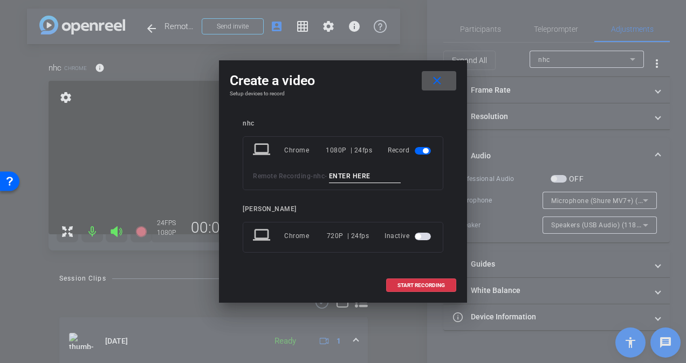
click at [348, 175] on input at bounding box center [365, 176] width 72 height 13
type input "take 1"
click at [423, 285] on span "START RECORDING" at bounding box center [420, 285] width 47 height 5
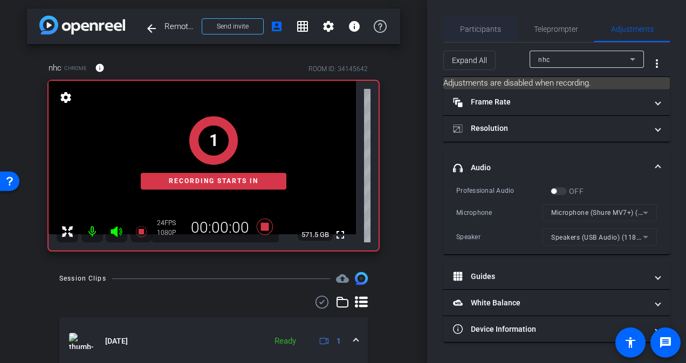
click at [471, 24] on span "Participants" at bounding box center [480, 29] width 41 height 26
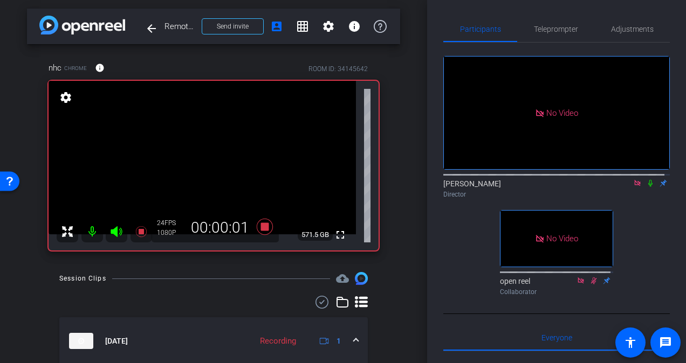
click at [646, 179] on icon at bounding box center [650, 183] width 9 height 8
click at [264, 227] on icon at bounding box center [265, 227] width 16 height 16
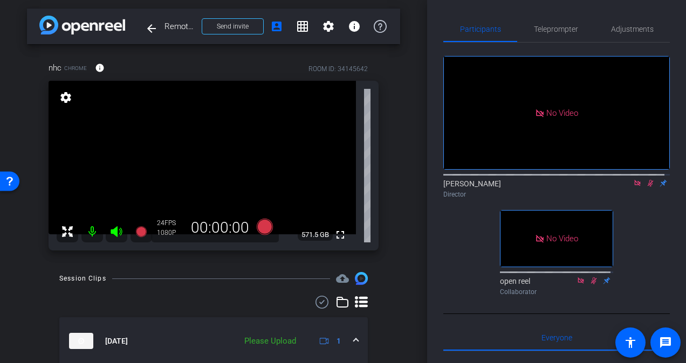
click at [646, 179] on icon at bounding box center [650, 183] width 9 height 8
click at [264, 227] on icon at bounding box center [265, 227] width 16 height 16
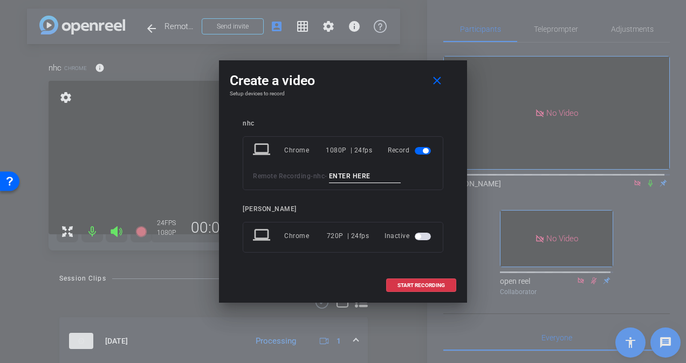
click at [367, 171] on input at bounding box center [365, 176] width 72 height 13
type input "take 2"
click at [411, 281] on span at bounding box center [420, 286] width 69 height 26
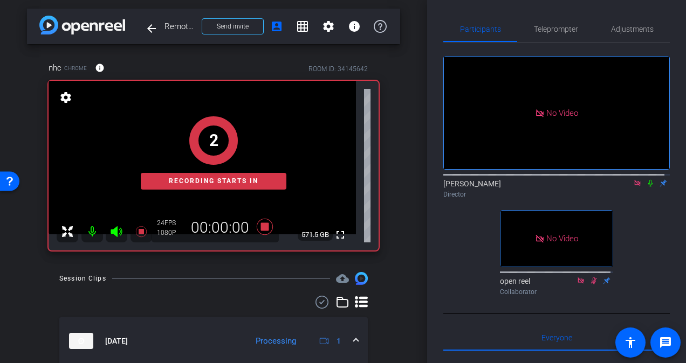
click at [646, 179] on icon at bounding box center [650, 183] width 9 height 8
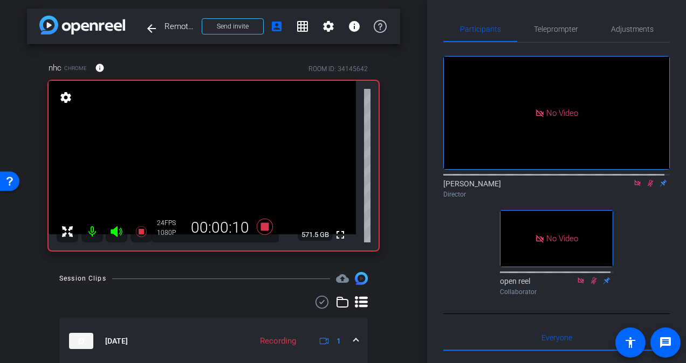
click at [646, 179] on icon at bounding box center [650, 183] width 9 height 8
click at [271, 224] on icon at bounding box center [265, 226] width 26 height 19
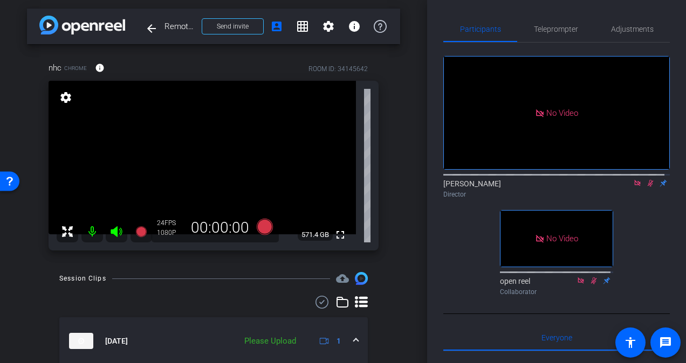
click at [646, 179] on icon at bounding box center [650, 183] width 9 height 8
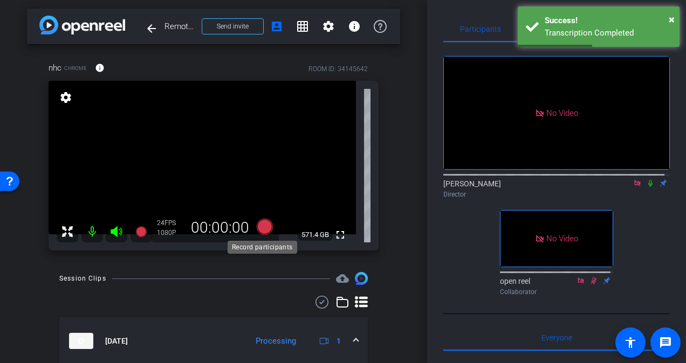
click at [264, 226] on icon at bounding box center [265, 227] width 16 height 16
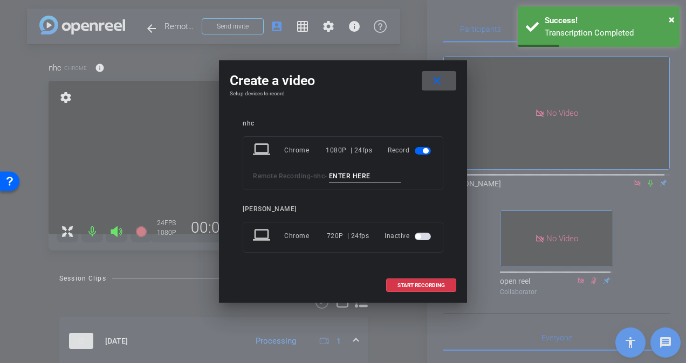
click at [358, 180] on input at bounding box center [365, 176] width 72 height 13
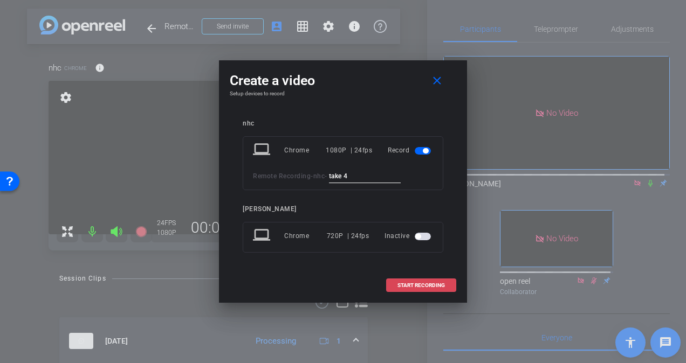
type input "take 4"
click at [410, 287] on span "START RECORDING" at bounding box center [420, 285] width 47 height 5
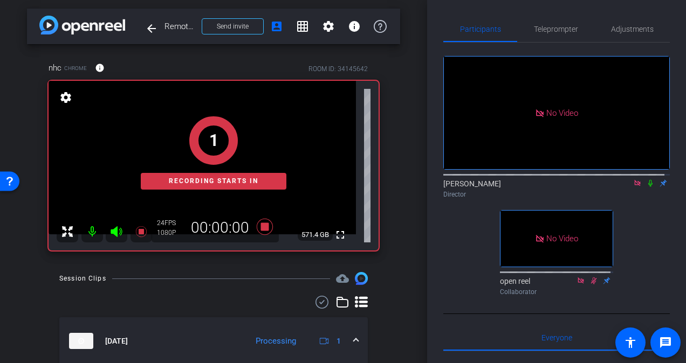
click at [646, 179] on icon at bounding box center [650, 183] width 9 height 8
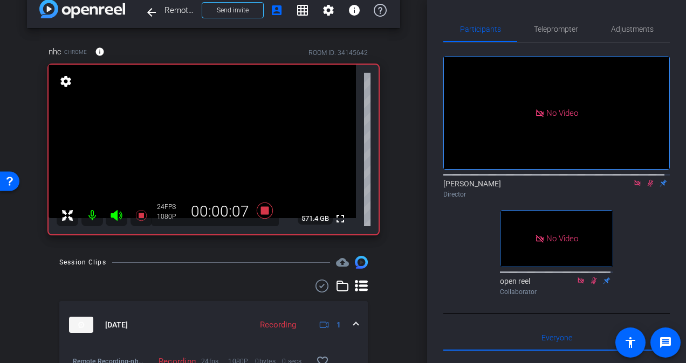
scroll to position [8, 0]
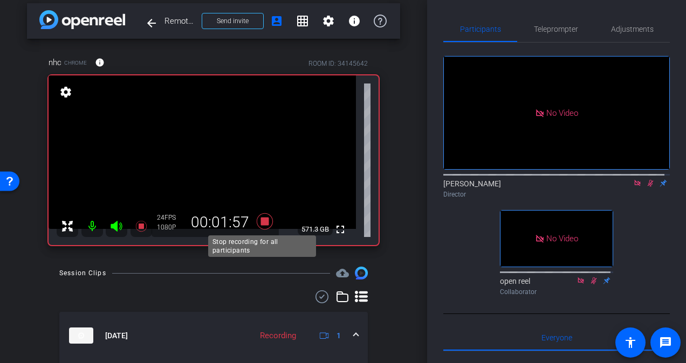
click at [266, 220] on icon at bounding box center [265, 221] width 16 height 16
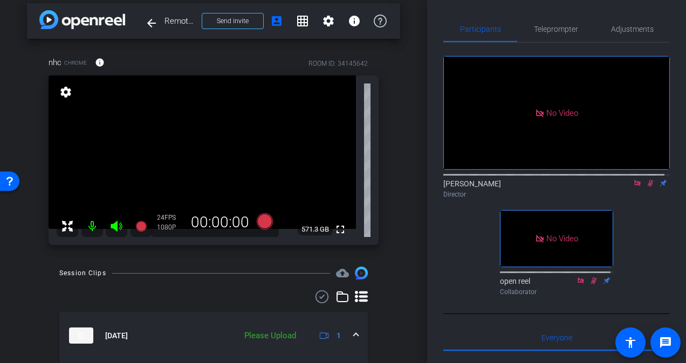
click at [646, 179] on icon at bounding box center [650, 183] width 9 height 8
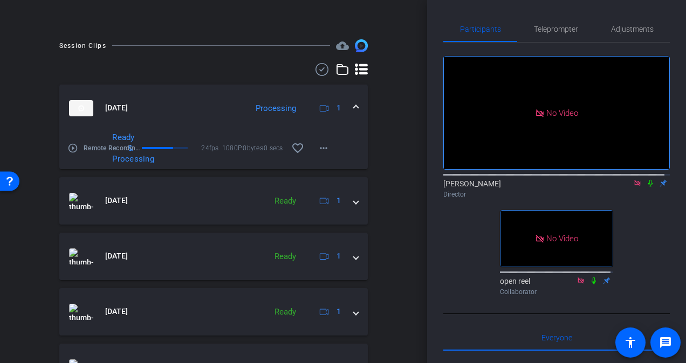
scroll to position [246, 0]
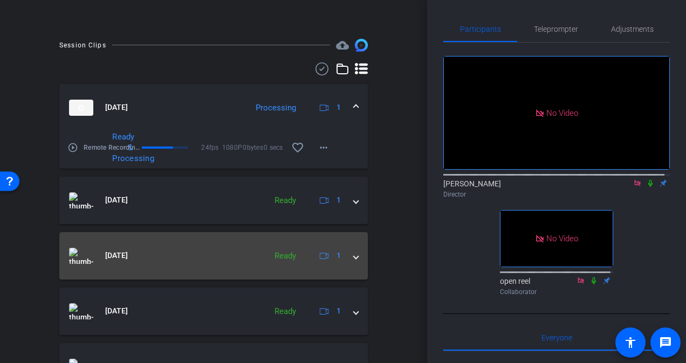
click at [354, 255] on span at bounding box center [356, 255] width 4 height 11
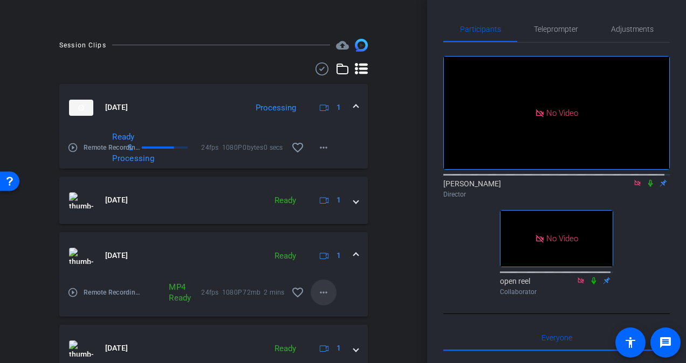
click at [325, 290] on span at bounding box center [323, 293] width 26 height 26
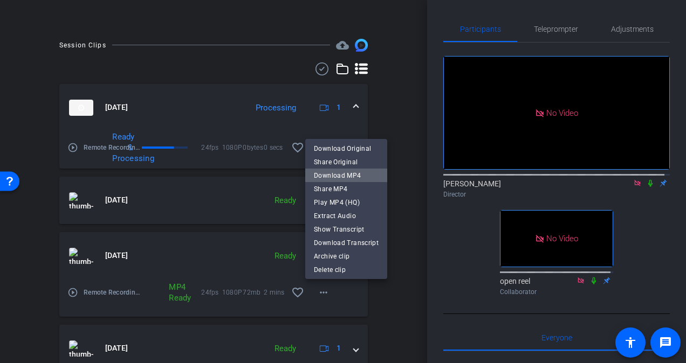
click at [355, 179] on span "Download MP4" at bounding box center [346, 175] width 65 height 13
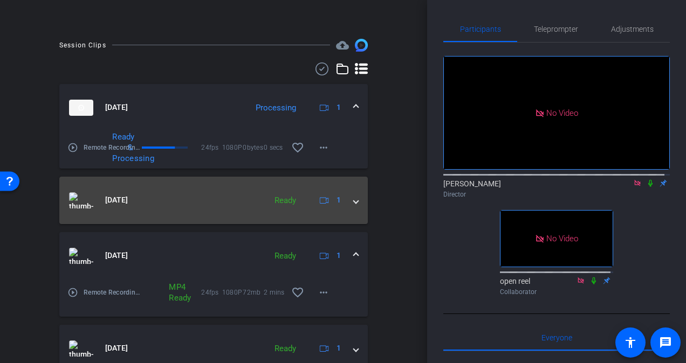
click at [346, 200] on div "Sep 17, 2025 Ready 1" at bounding box center [211, 200] width 285 height 16
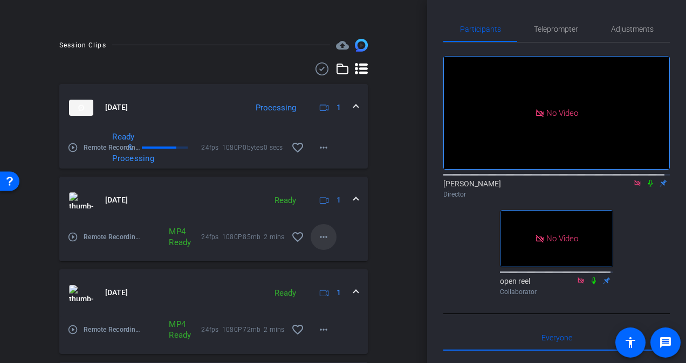
click at [322, 238] on mat-icon "more_horiz" at bounding box center [323, 237] width 13 height 13
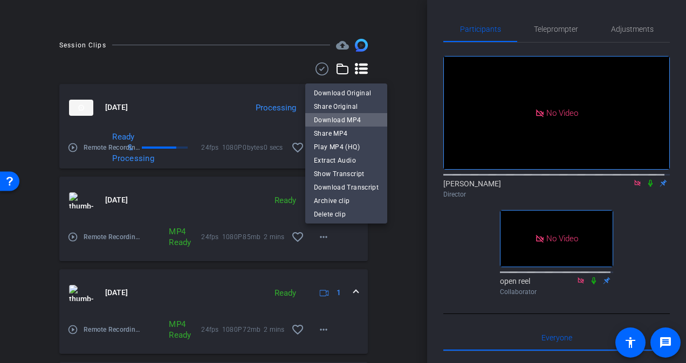
click at [358, 119] on span "Download MP4" at bounding box center [346, 120] width 65 height 13
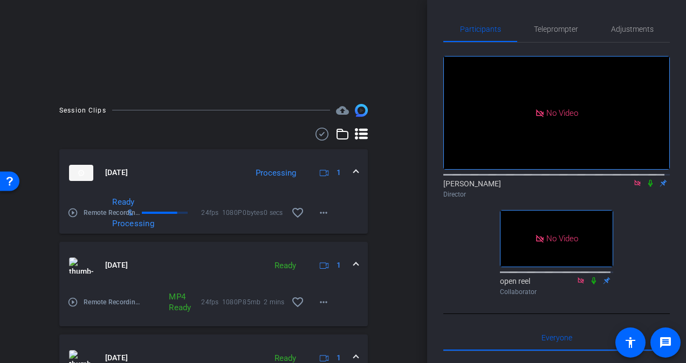
scroll to position [176, 0]
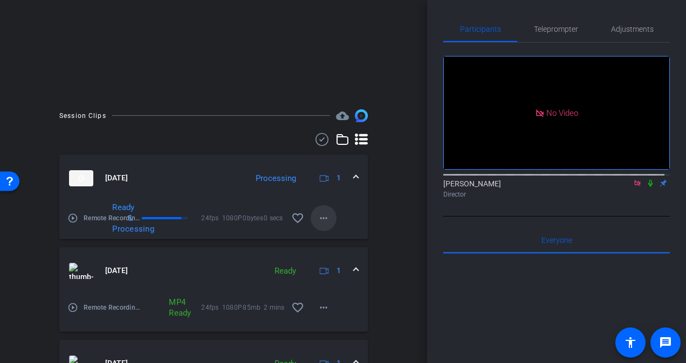
click at [322, 219] on mat-icon "more_horiz" at bounding box center [323, 218] width 13 height 13
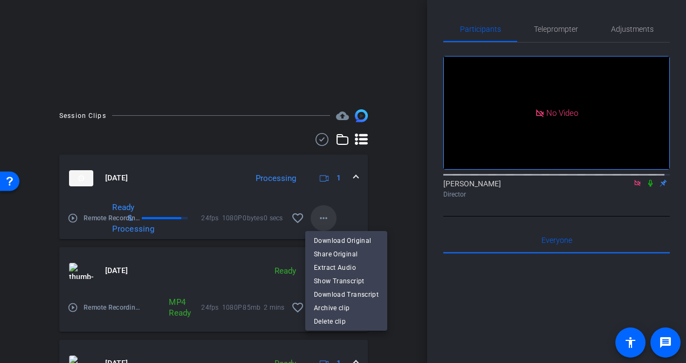
click at [322, 219] on div at bounding box center [343, 181] width 686 height 363
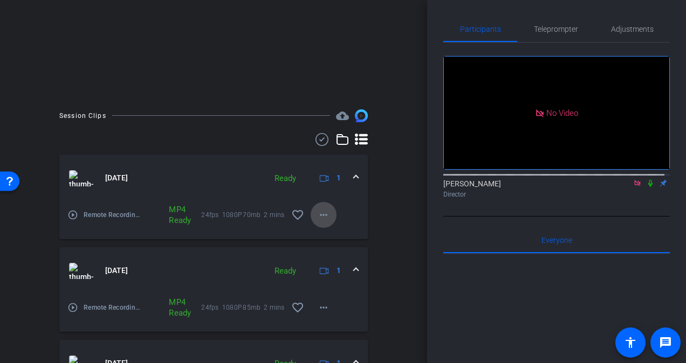
click at [318, 217] on mat-icon "more_horiz" at bounding box center [323, 215] width 13 height 13
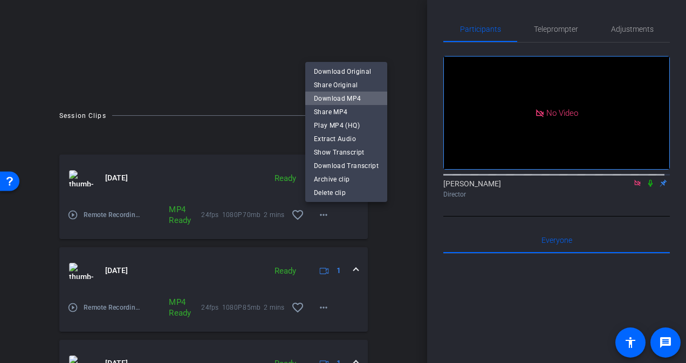
click at [353, 100] on span "Download MP4" at bounding box center [346, 98] width 65 height 13
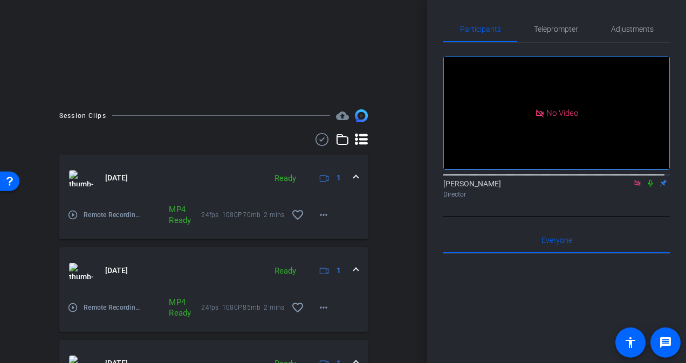
click at [648, 180] on icon at bounding box center [650, 183] width 4 height 7
